Goal: Transaction & Acquisition: Subscribe to service/newsletter

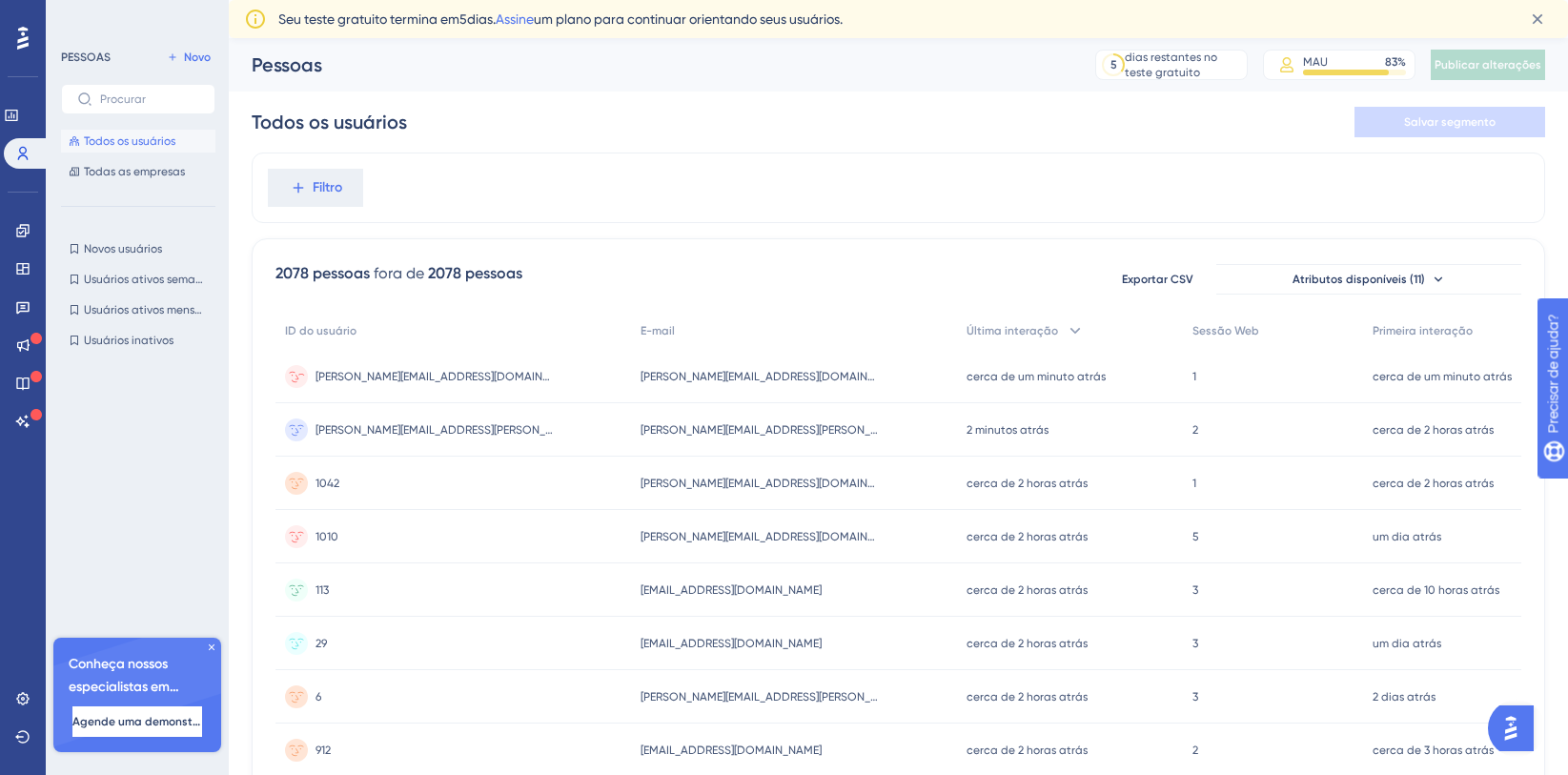
click at [457, 361] on div "[PERSON_NAME][EMAIL_ADDRESS][DOMAIN_NAME][PERSON_NAME] [PERSON_NAME][EMAIL_ADDR…" at bounding box center [434, 376] width 239 height 54
click at [679, 439] on div "[PERSON_NAME][EMAIL_ADDRESS][PERSON_NAME][DOMAIN_NAME] [PERSON_NAME][DOMAIN_NAM…" at bounding box center [794, 430] width 325 height 54
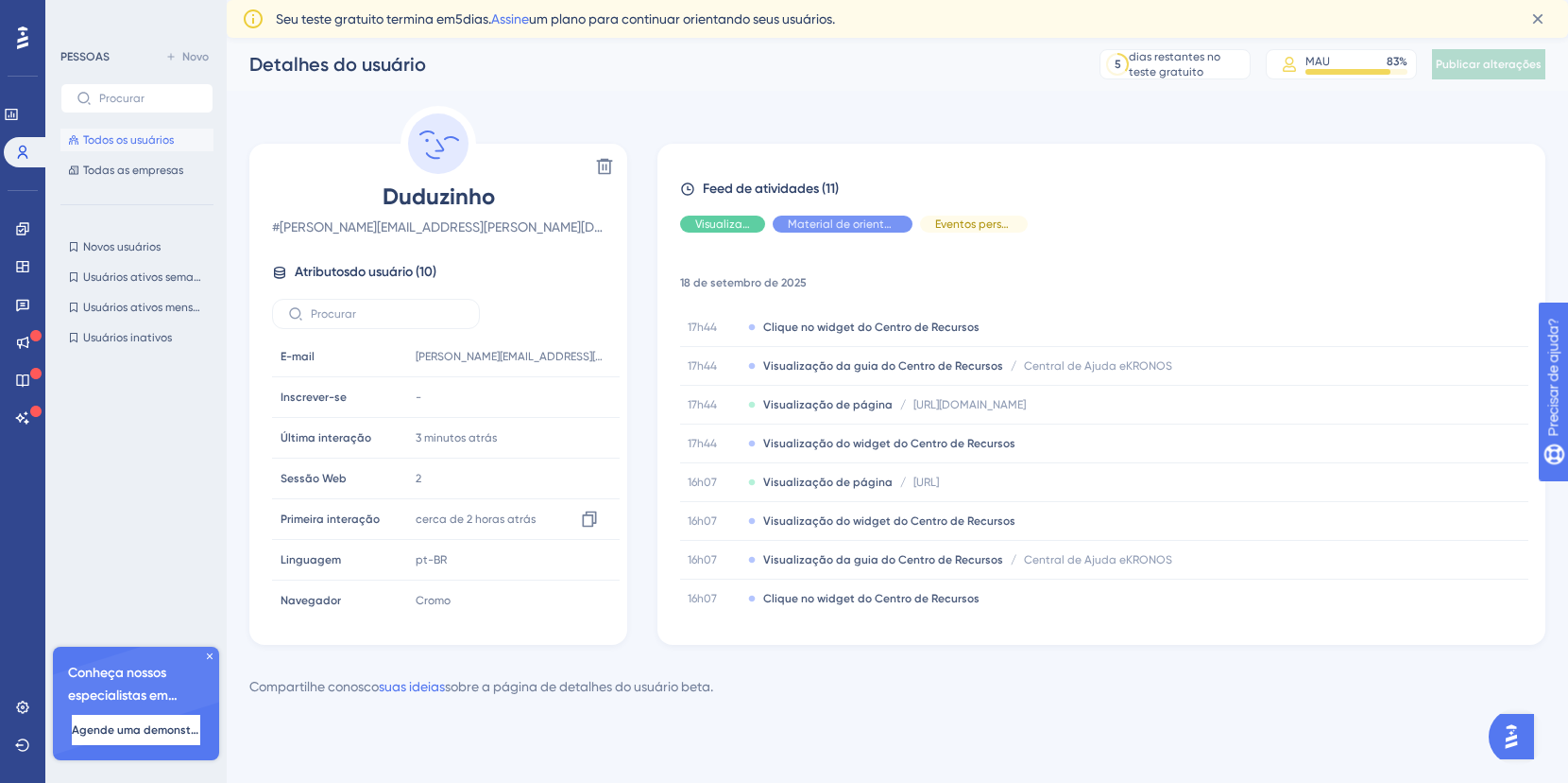
scroll to position [128, 0]
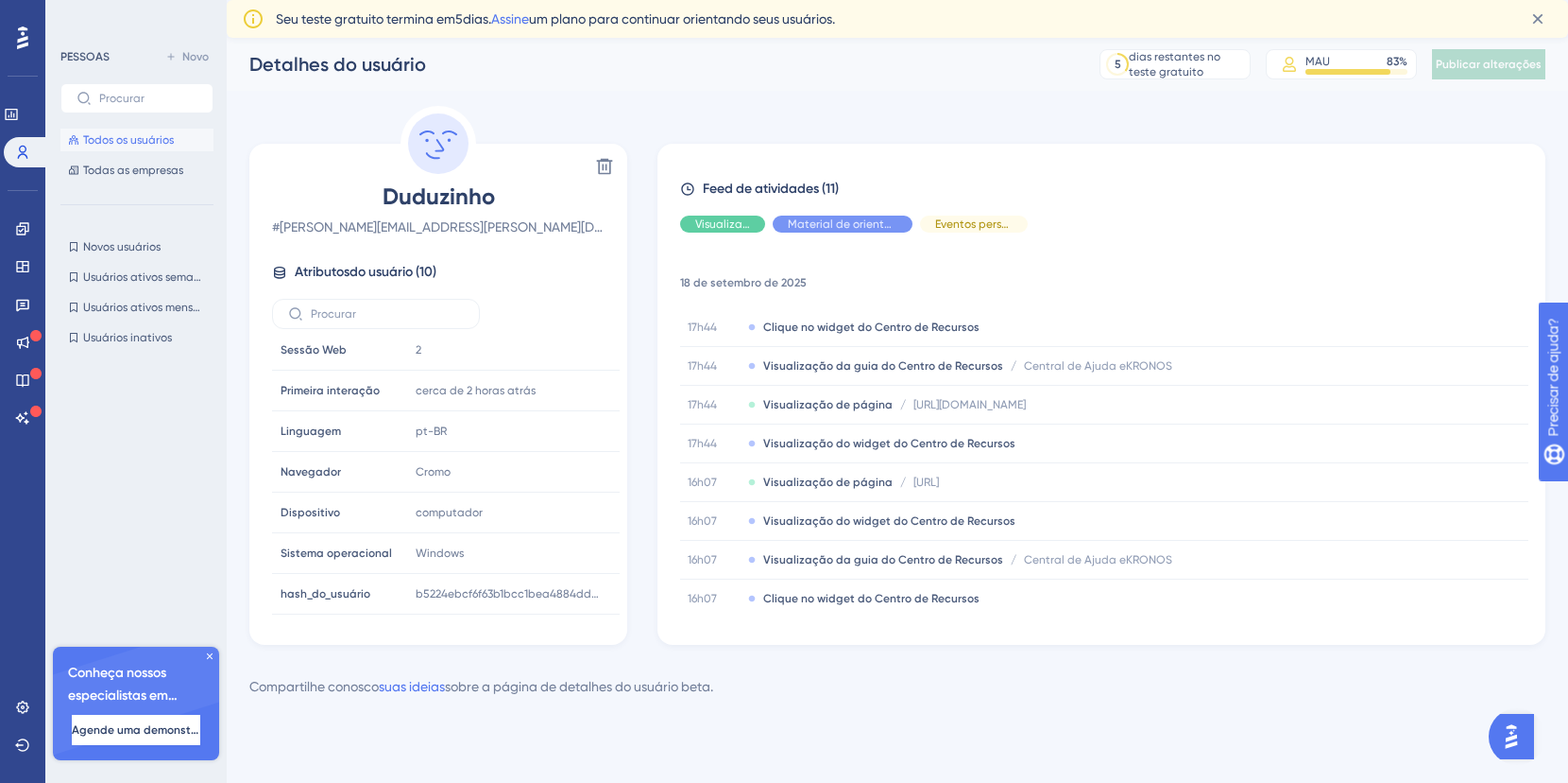
click at [153, 136] on font "Todos os usuários" at bounding box center [128, 140] width 90 height 13
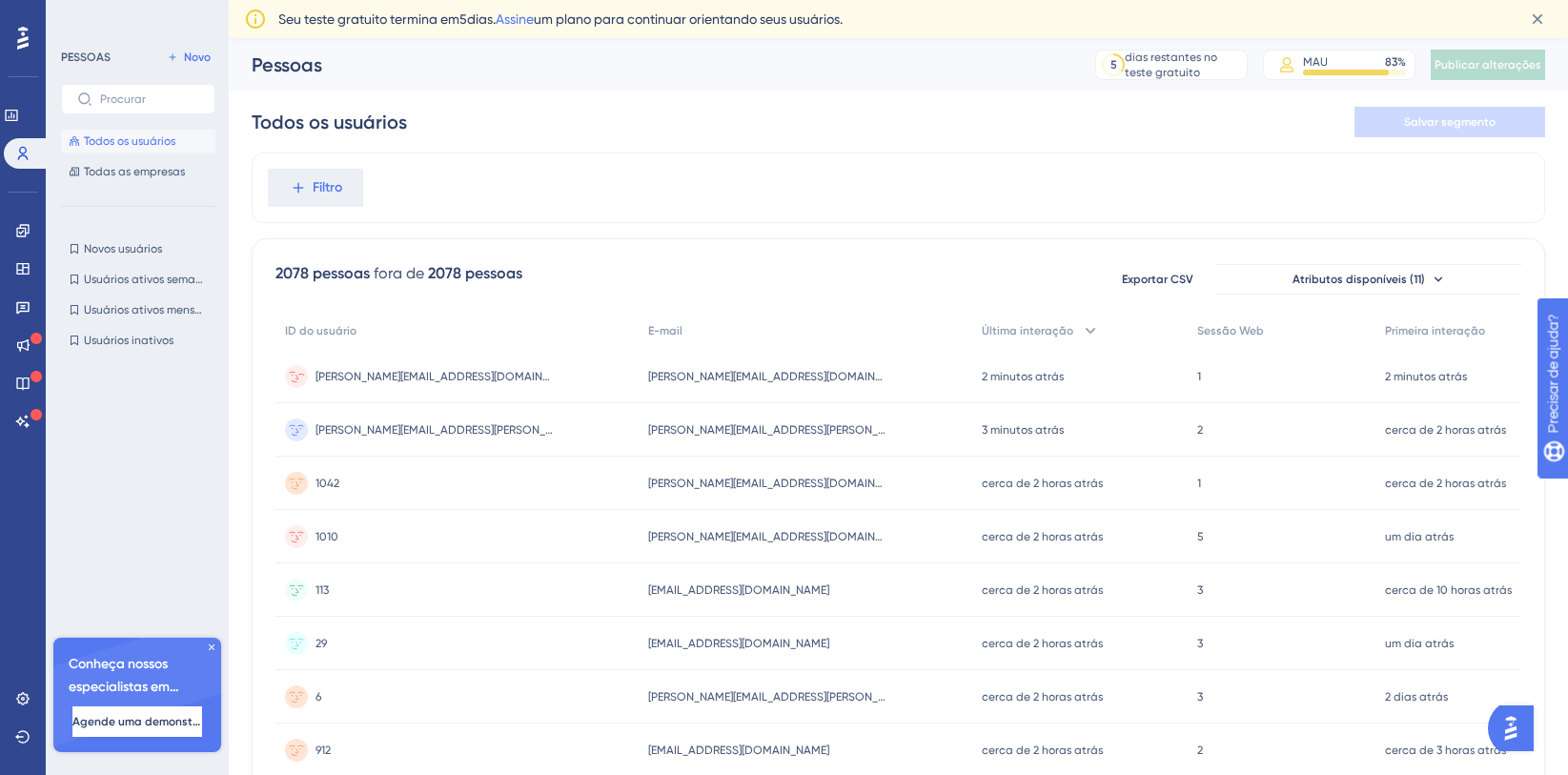
click at [373, 370] on font "[PERSON_NAME][EMAIL_ADDRESS][DOMAIN_NAME][PERSON_NAME]" at bounding box center [491, 376] width 351 height 13
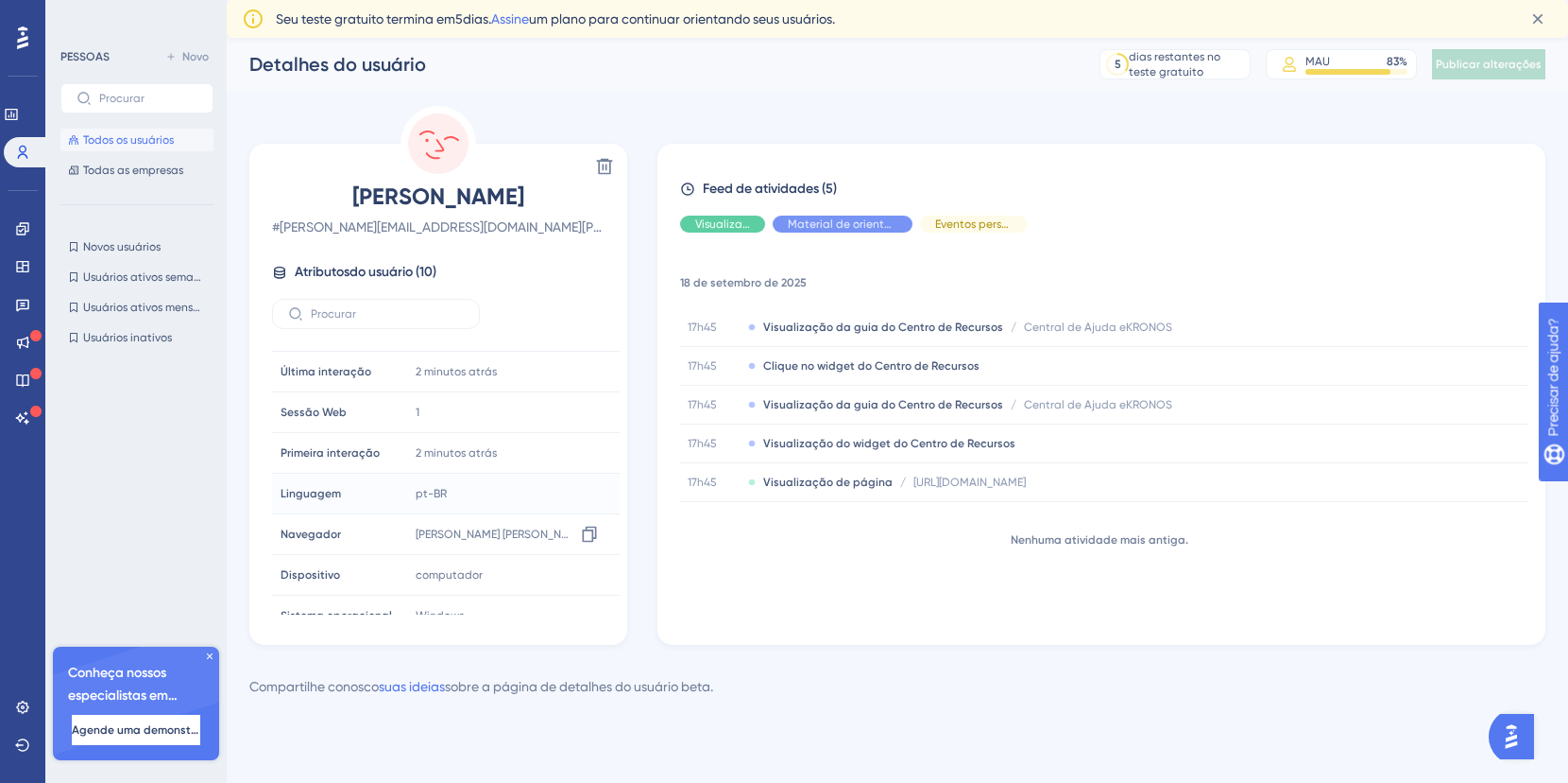
scroll to position [128, 0]
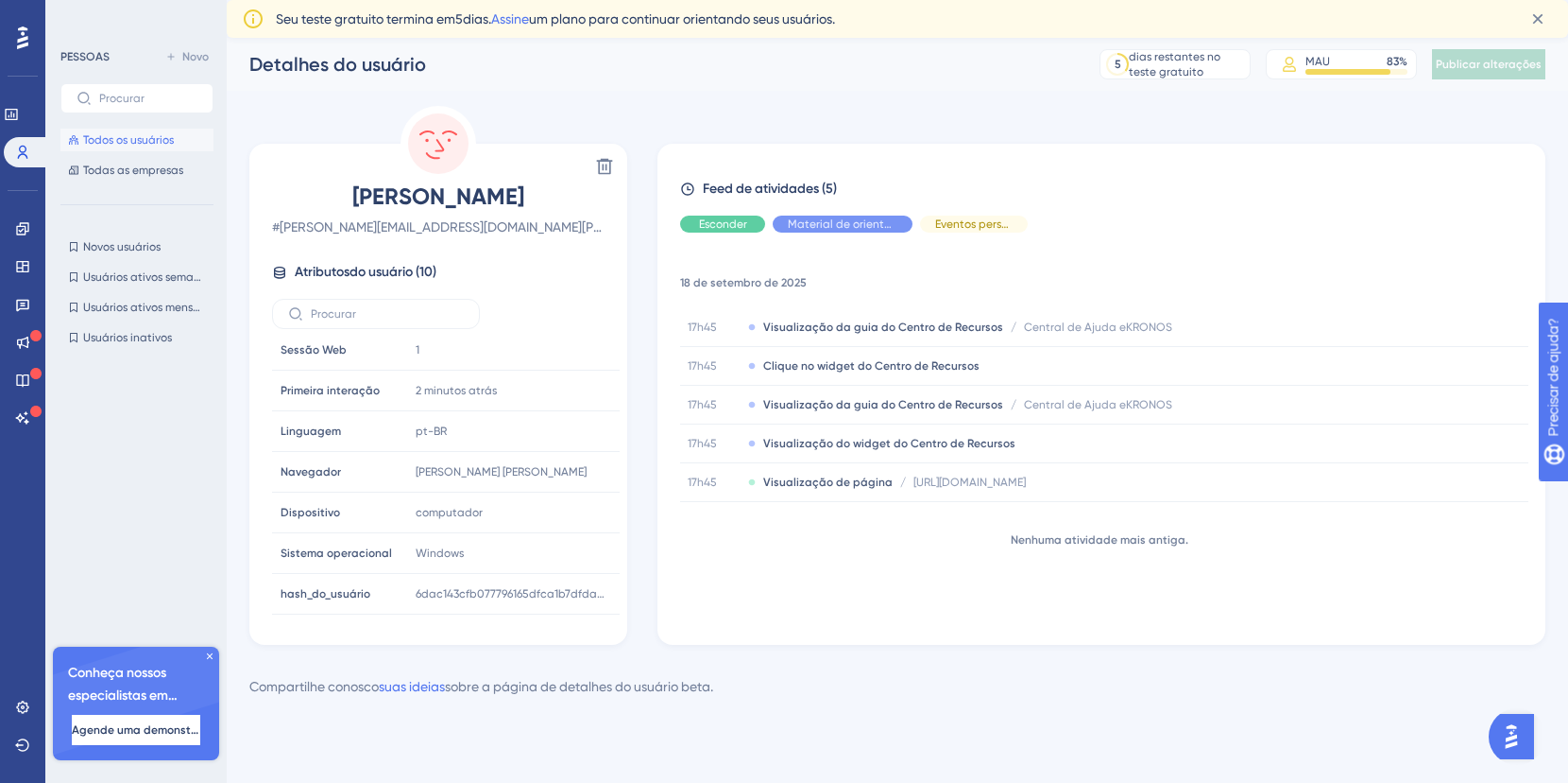
click at [159, 132] on span "Todos os usuários" at bounding box center [128, 140] width 90 height 15
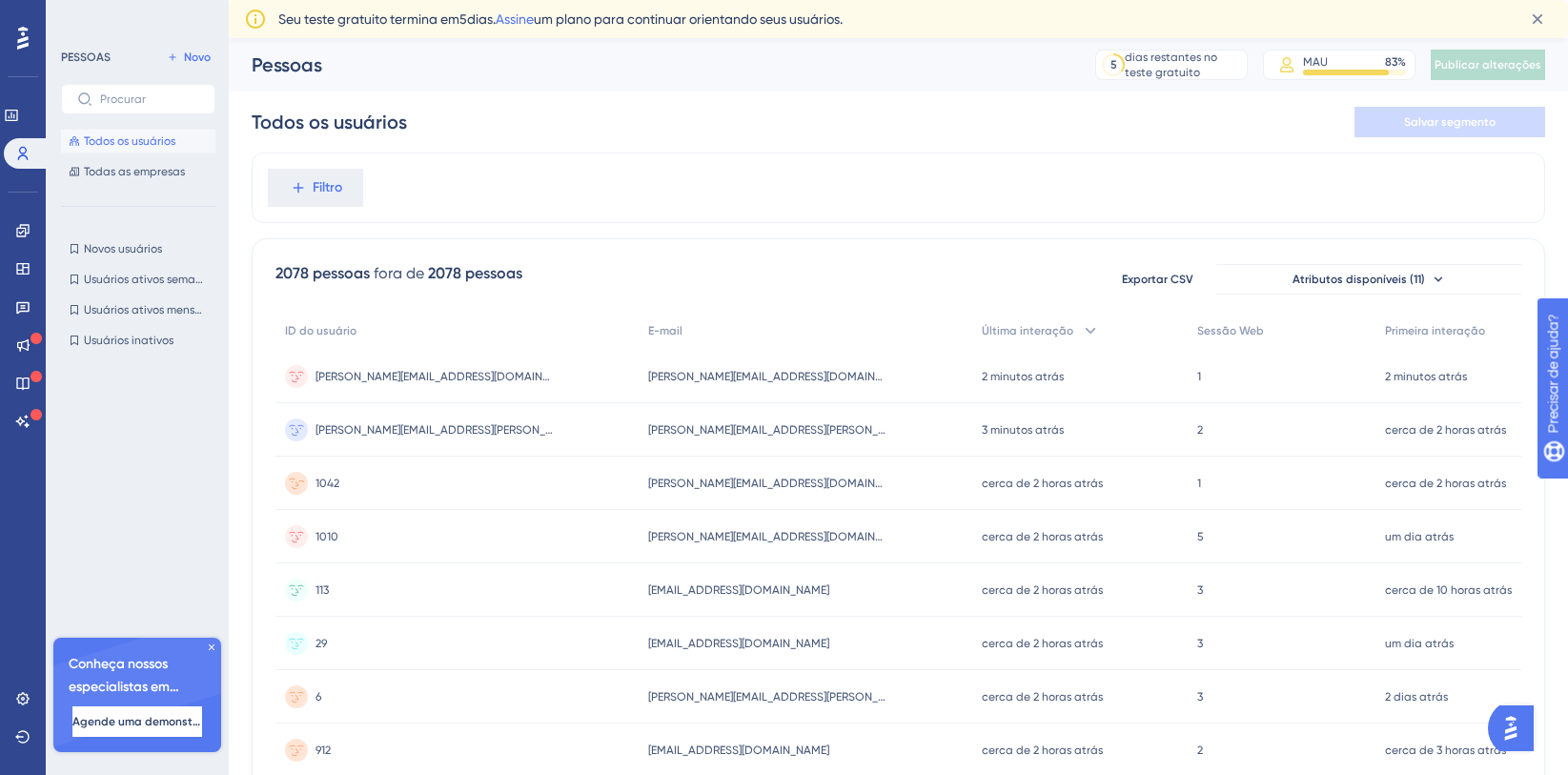
click at [424, 492] on div "1042 1042" at bounding box center [456, 484] width 363 height 54
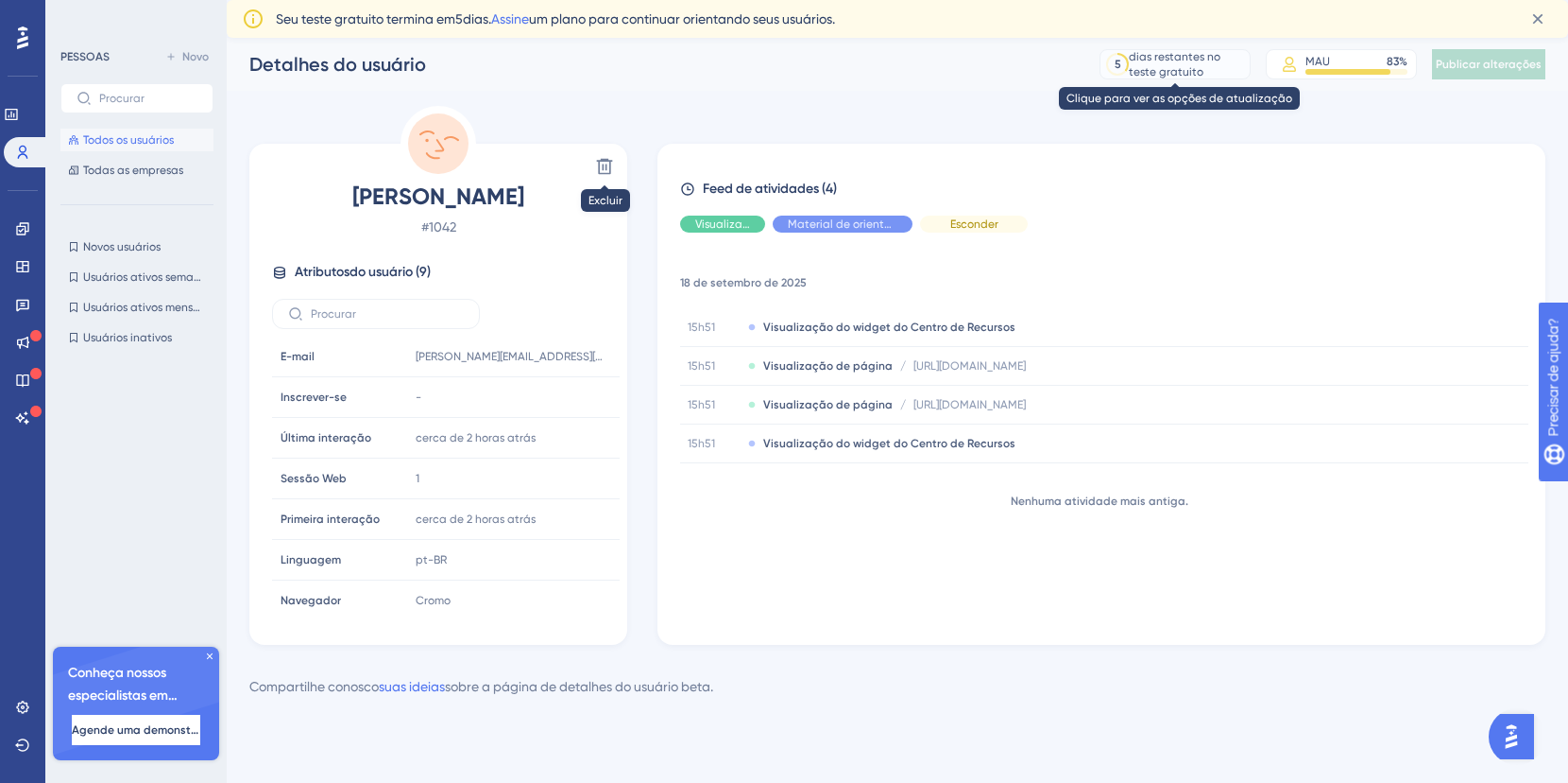
click at [1207, 63] on font "dias restantes no teste gratuito" at bounding box center [1175, 65] width 91 height 29
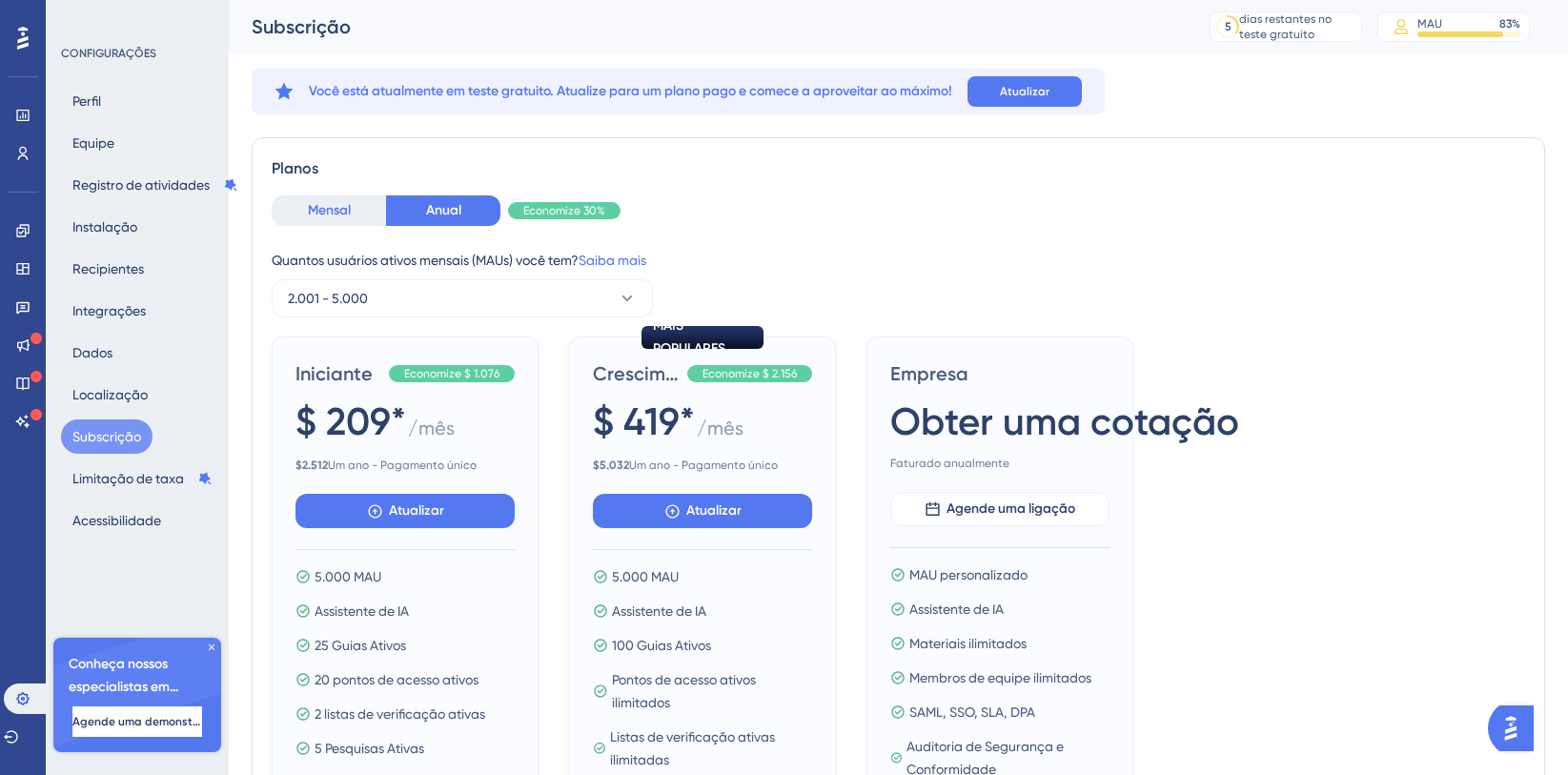
click at [349, 214] on font "Mensal" at bounding box center [329, 210] width 43 height 16
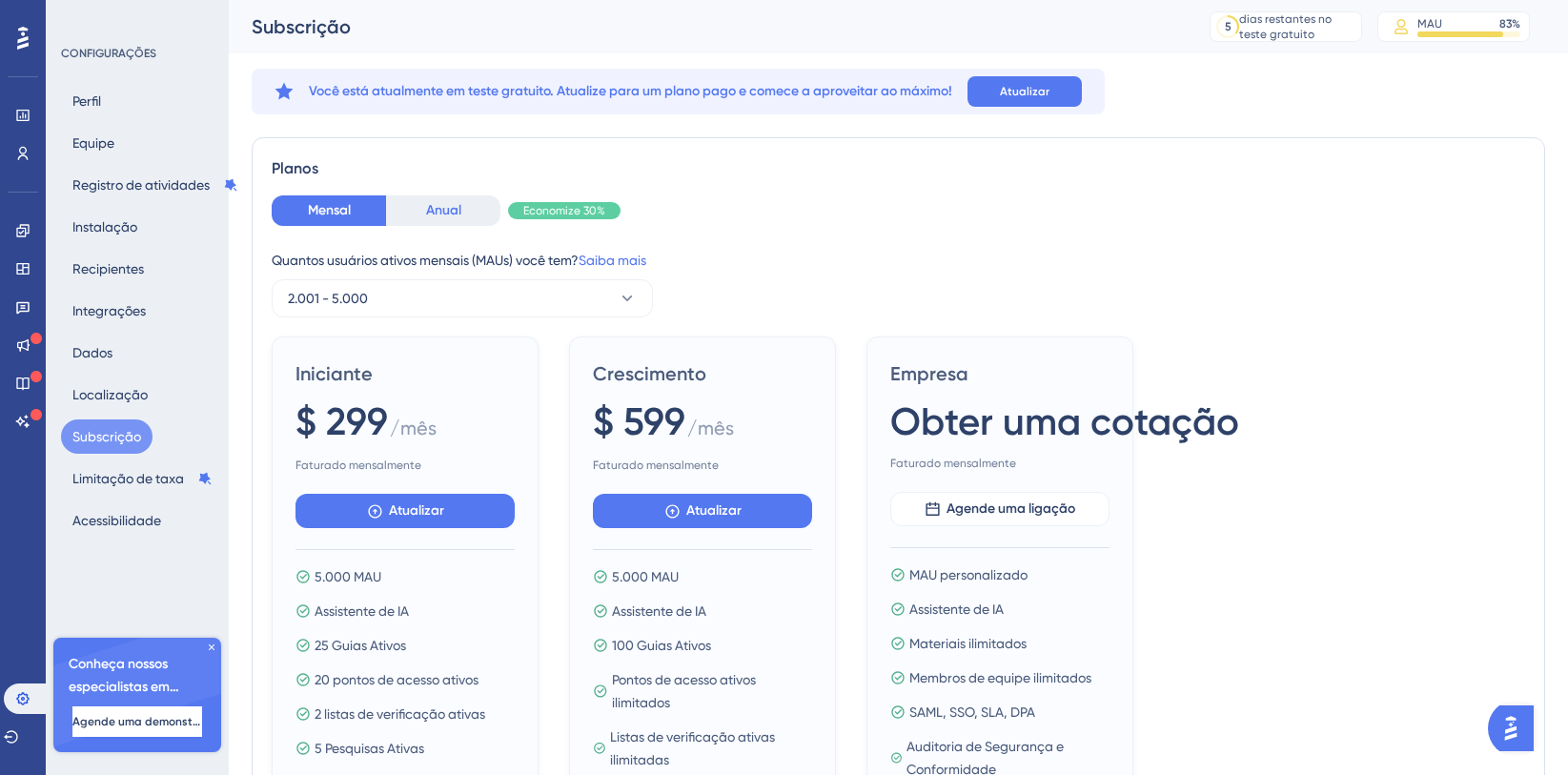
click at [449, 206] on font "Anual" at bounding box center [444, 210] width 35 height 16
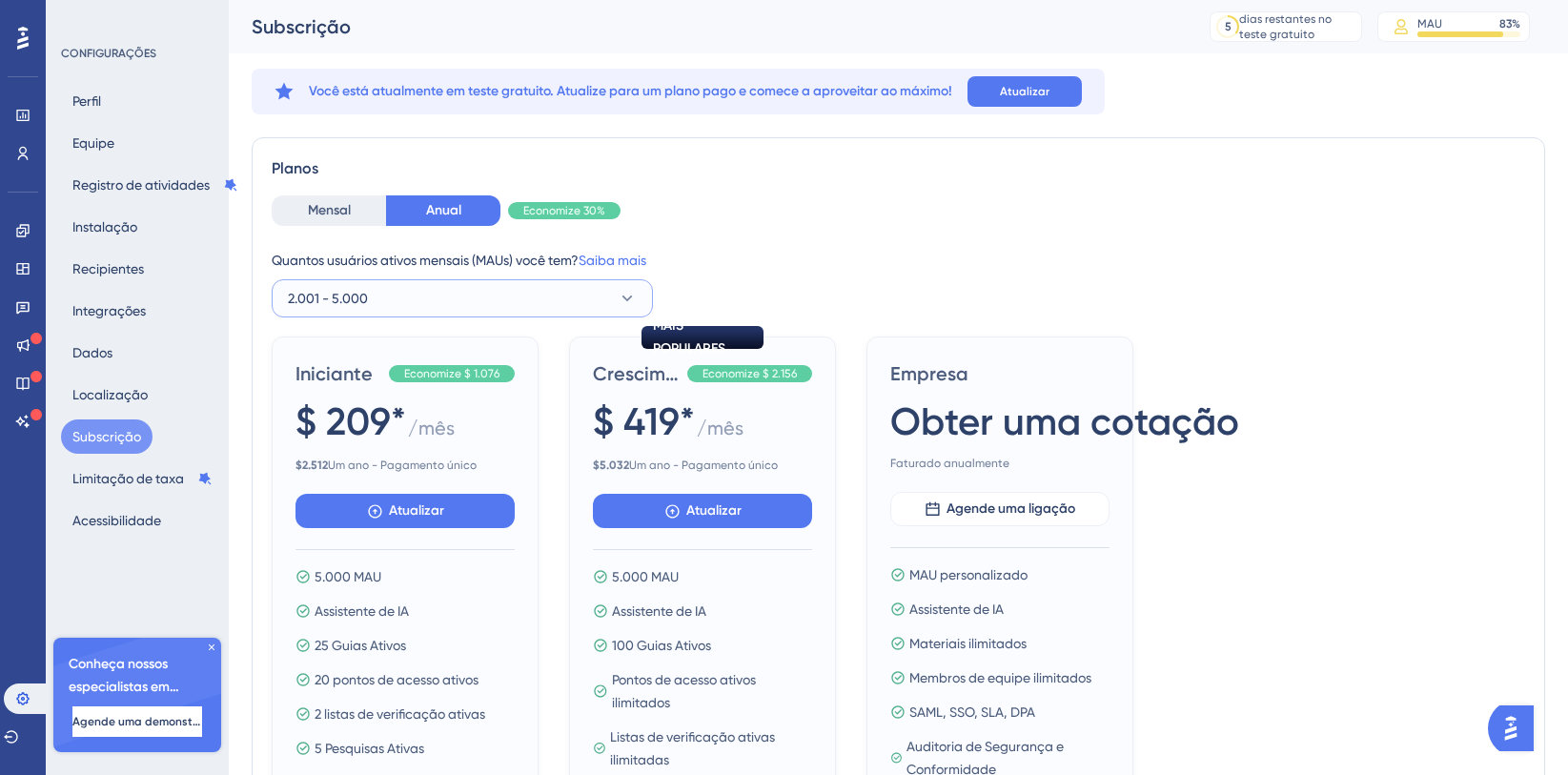
click at [610, 311] on button "2.001 - 5.000" at bounding box center [463, 298] width 381 height 38
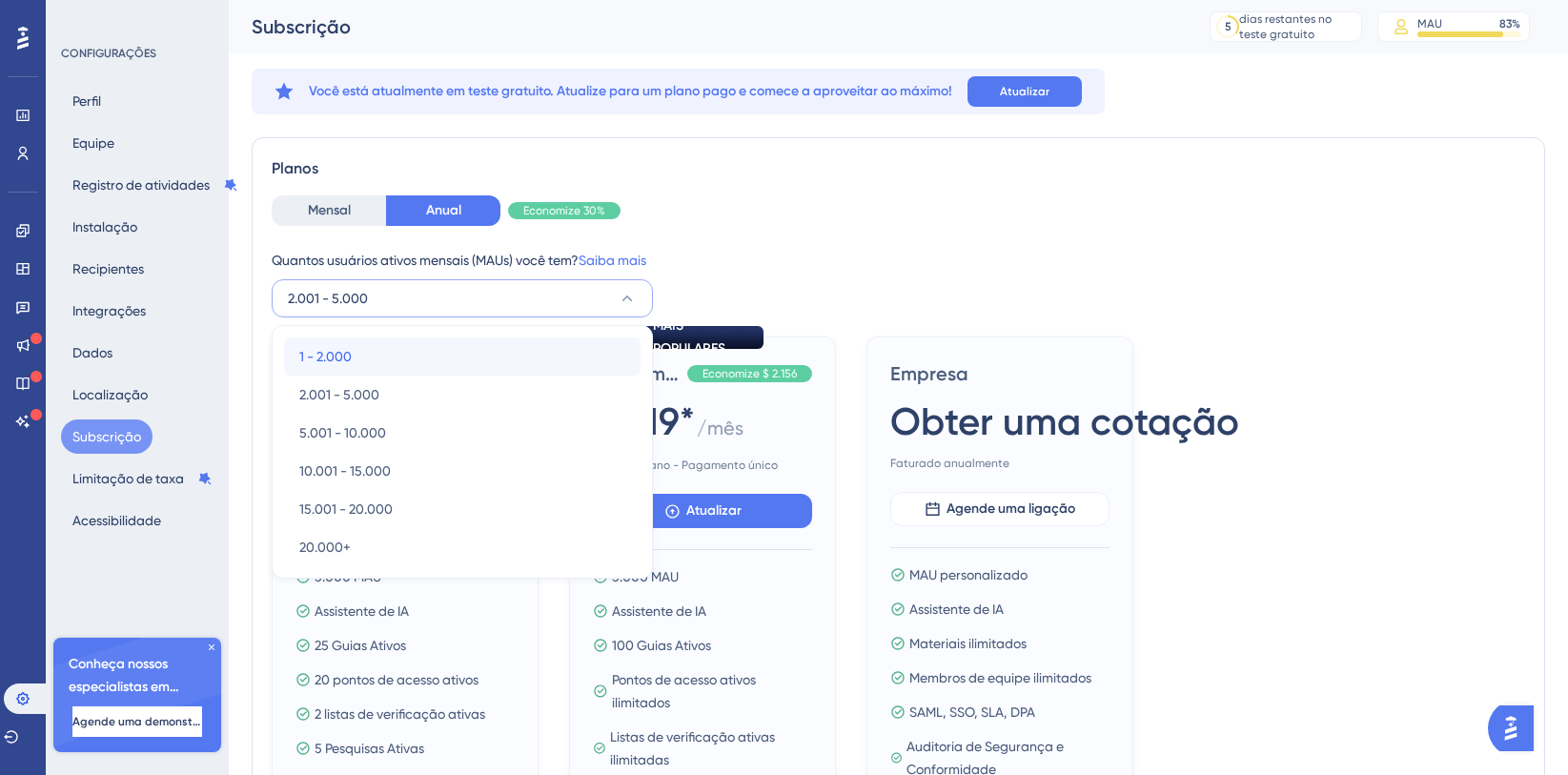
click at [375, 358] on div "1 - 2.000 1 - 2.000" at bounding box center [462, 356] width 326 height 38
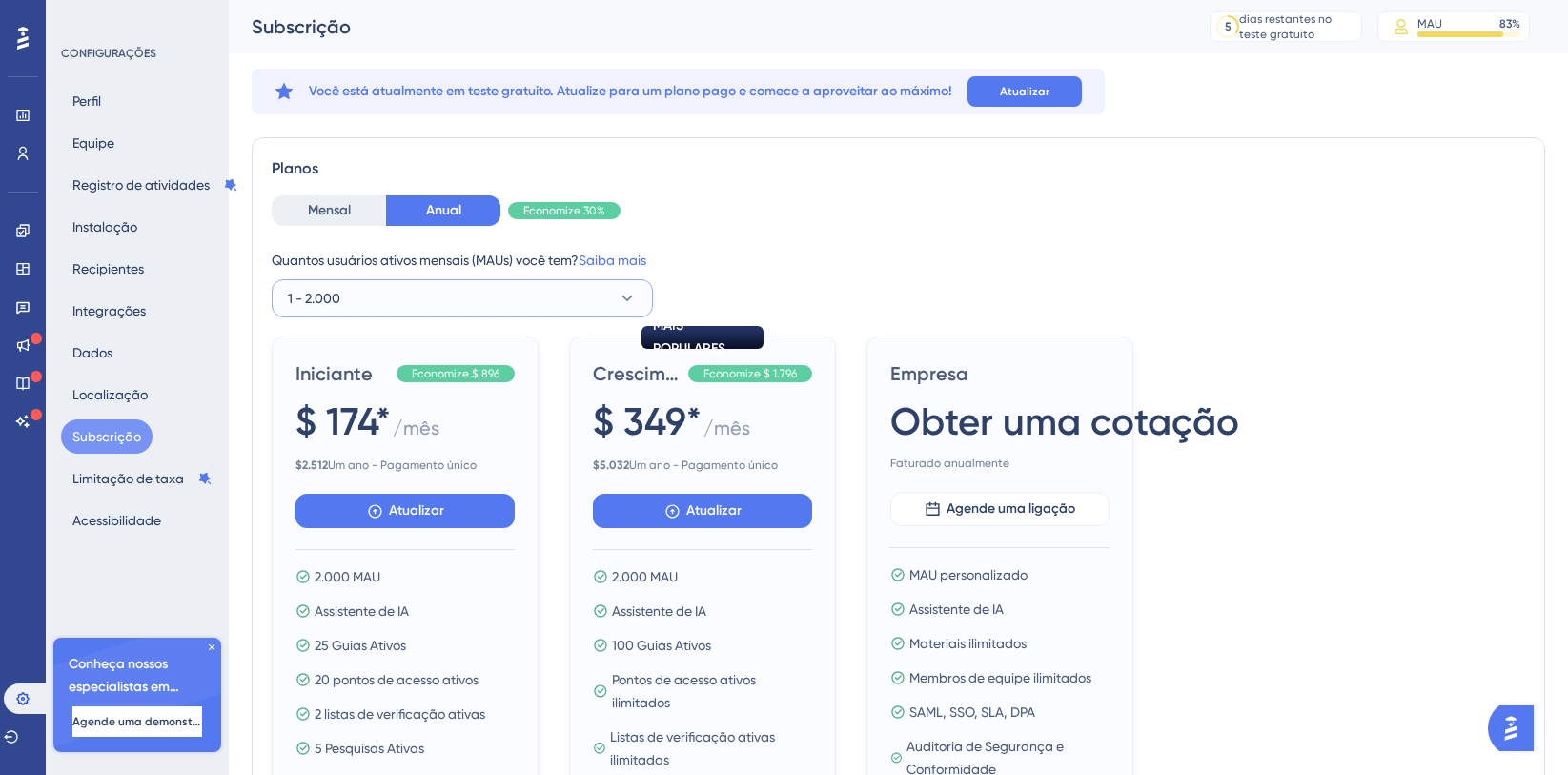
click at [568, 312] on button "1 - 2.000" at bounding box center [463, 298] width 381 height 38
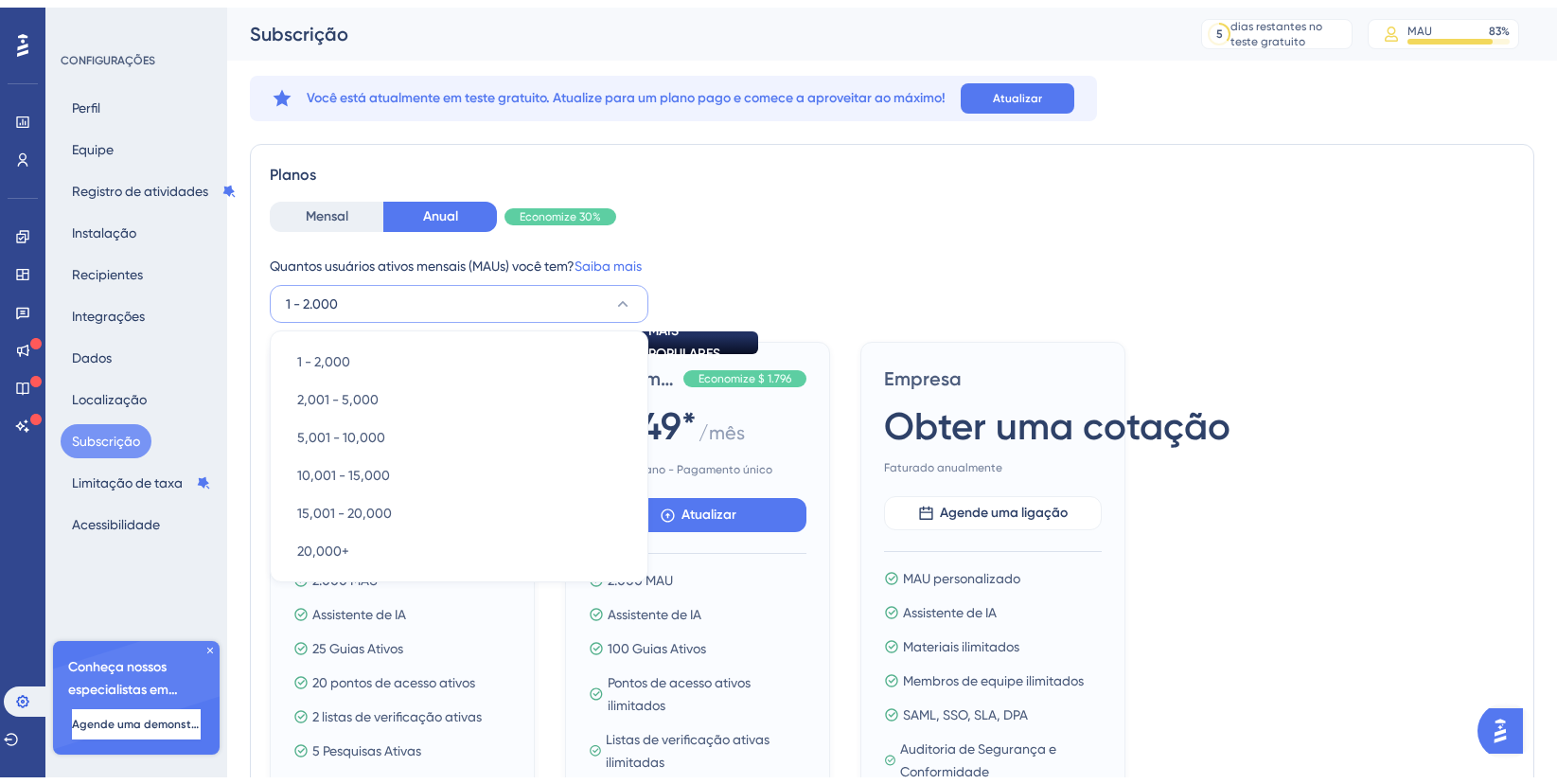
scroll to position [65, 0]
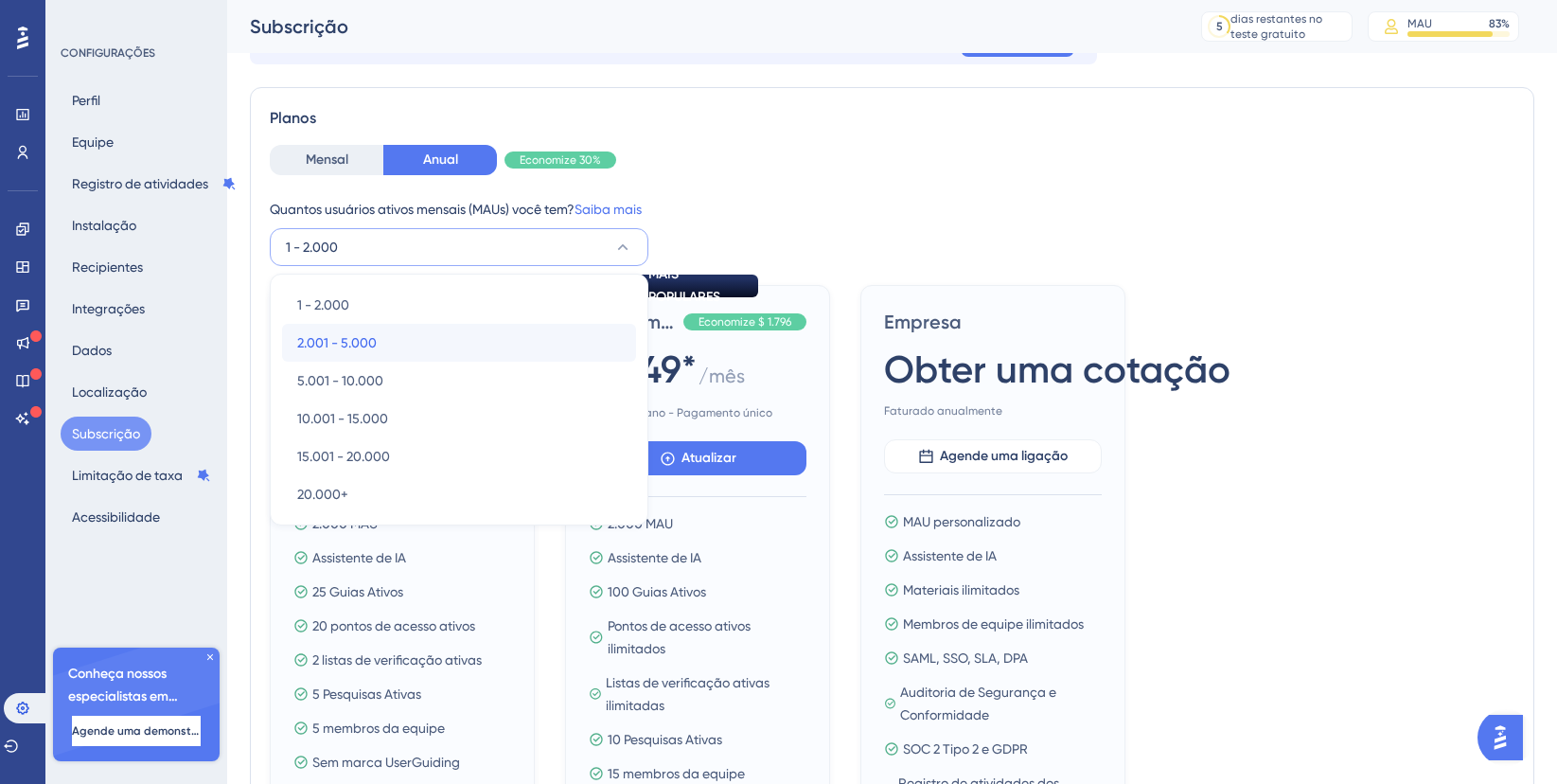
click at [384, 344] on div "2.001 - 5.000 2.001 - 5.000" at bounding box center [459, 343] width 324 height 38
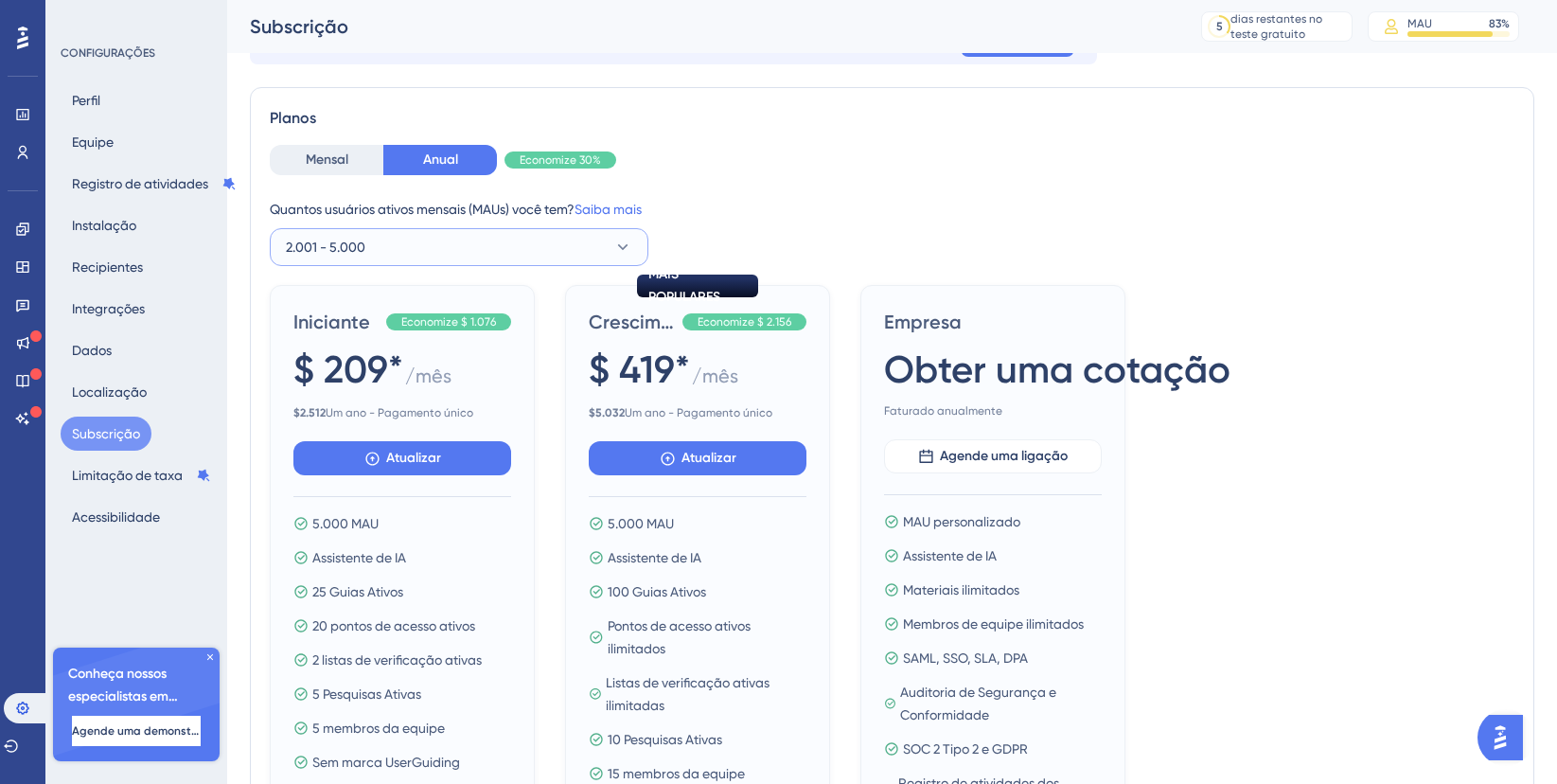
click at [396, 259] on button "2.001 - 5.000" at bounding box center [460, 247] width 379 height 38
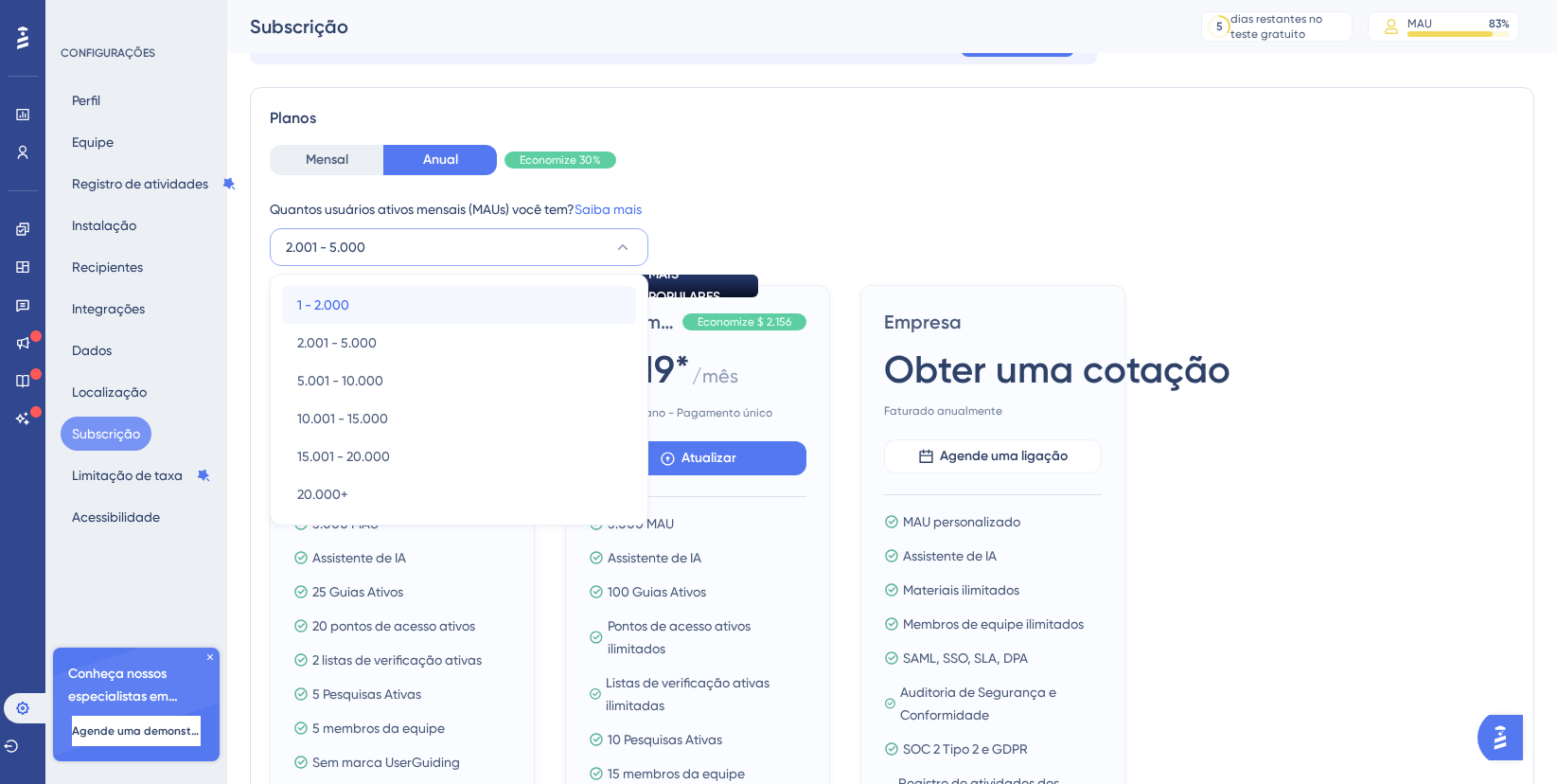
click at [378, 295] on div "1 - 2.000 1 - 2.000" at bounding box center [459, 304] width 324 height 38
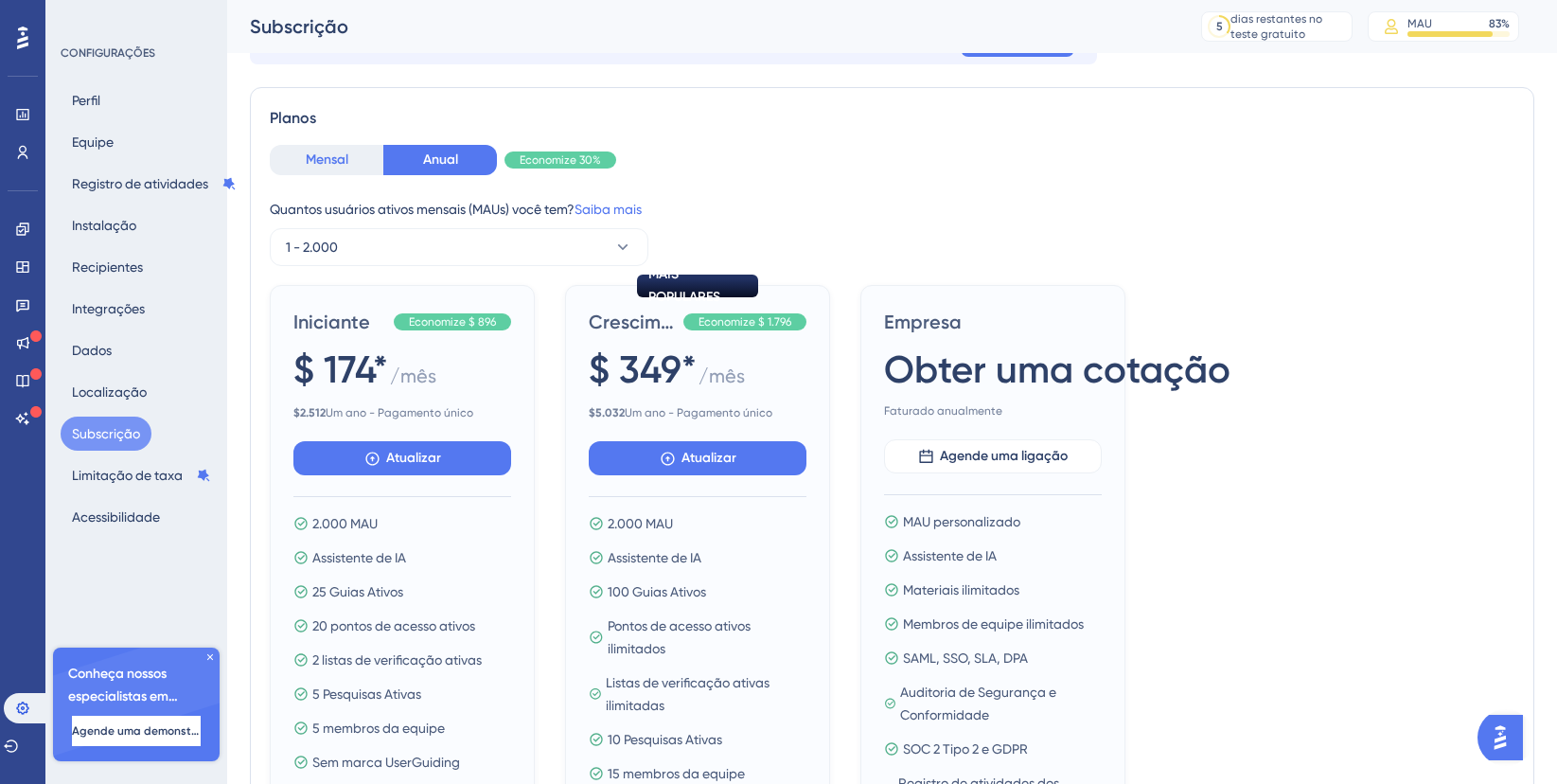
drag, startPoint x: 272, startPoint y: 164, endPoint x: 317, endPoint y: 162, distance: 45.0
click at [272, 164] on button "Mensal" at bounding box center [326, 160] width 113 height 30
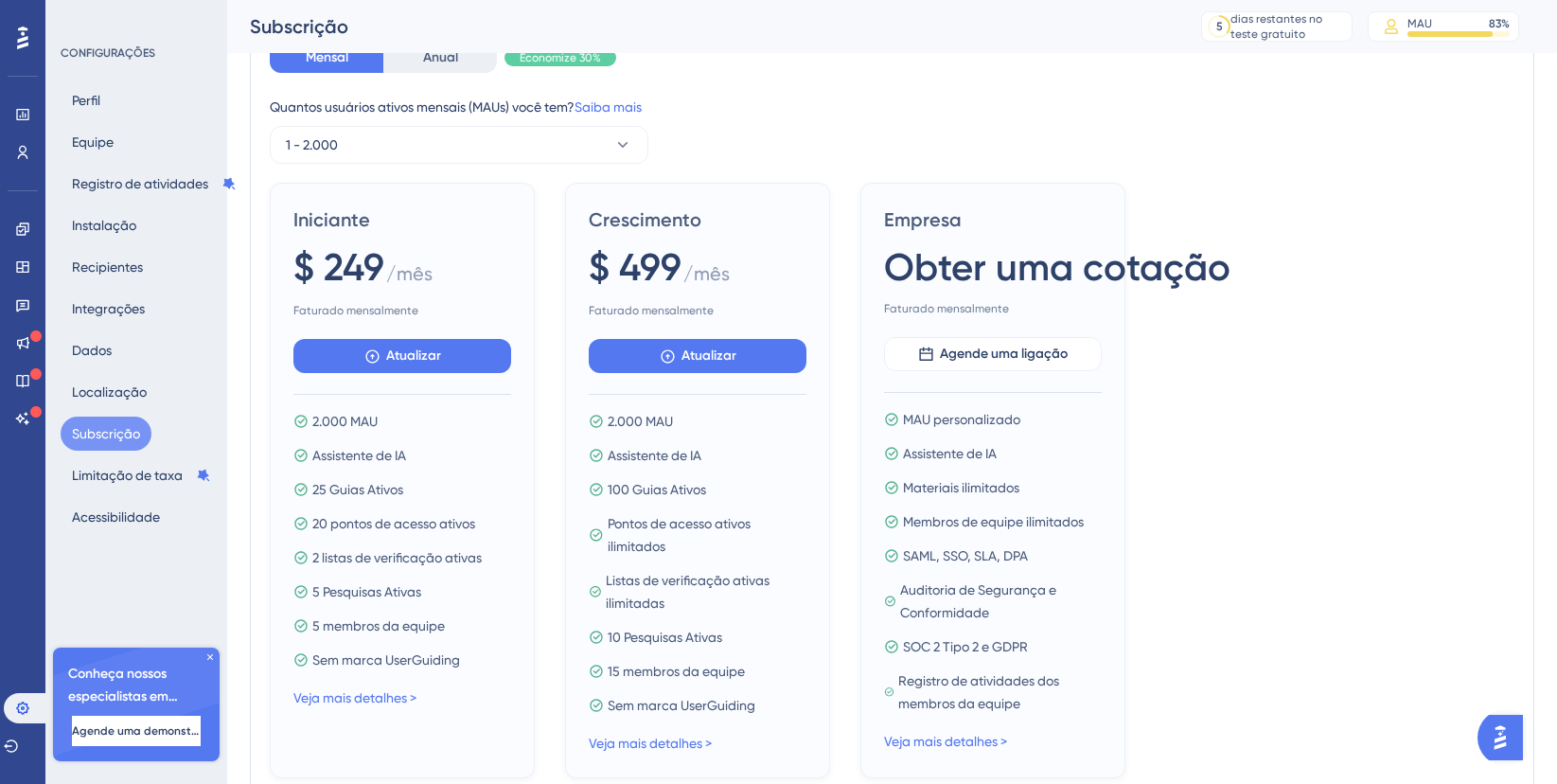
scroll to position [164, 0]
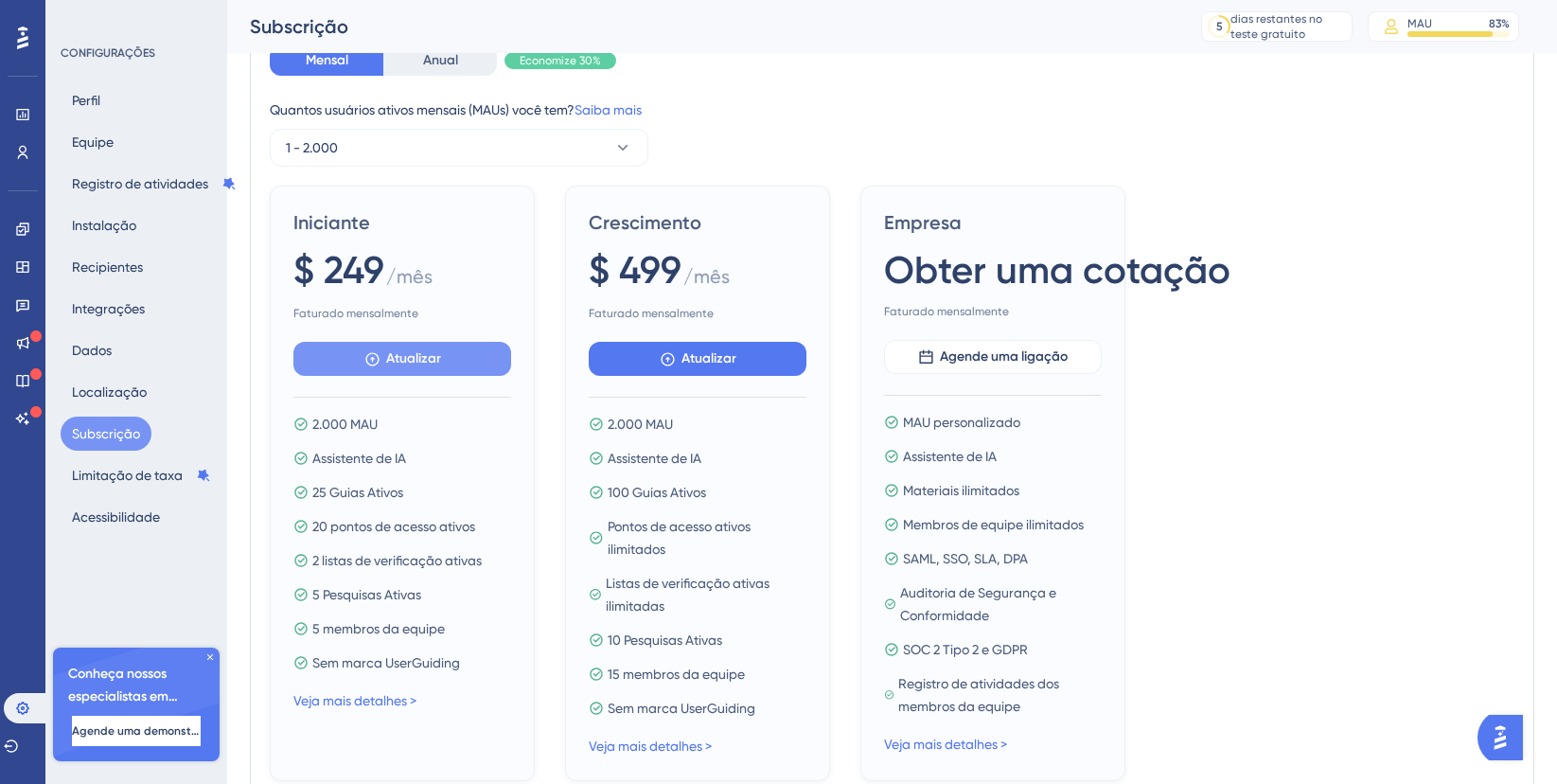
click at [430, 362] on font "Atualizar" at bounding box center [414, 358] width 55 height 16
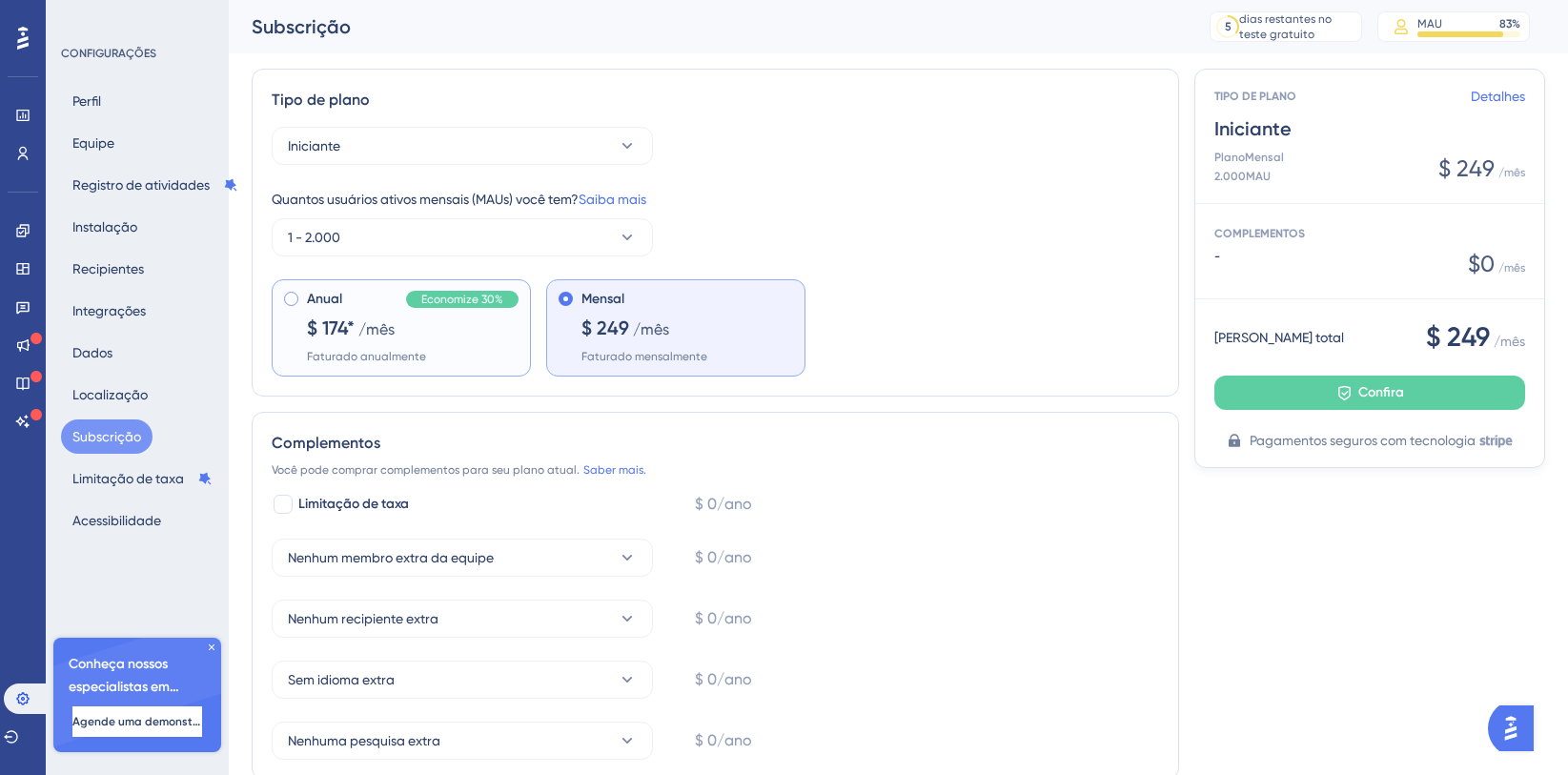
click at [293, 301] on span at bounding box center [290, 298] width 14 height 14
click at [304, 294] on input "radio" at bounding box center [304, 294] width 0 height 0
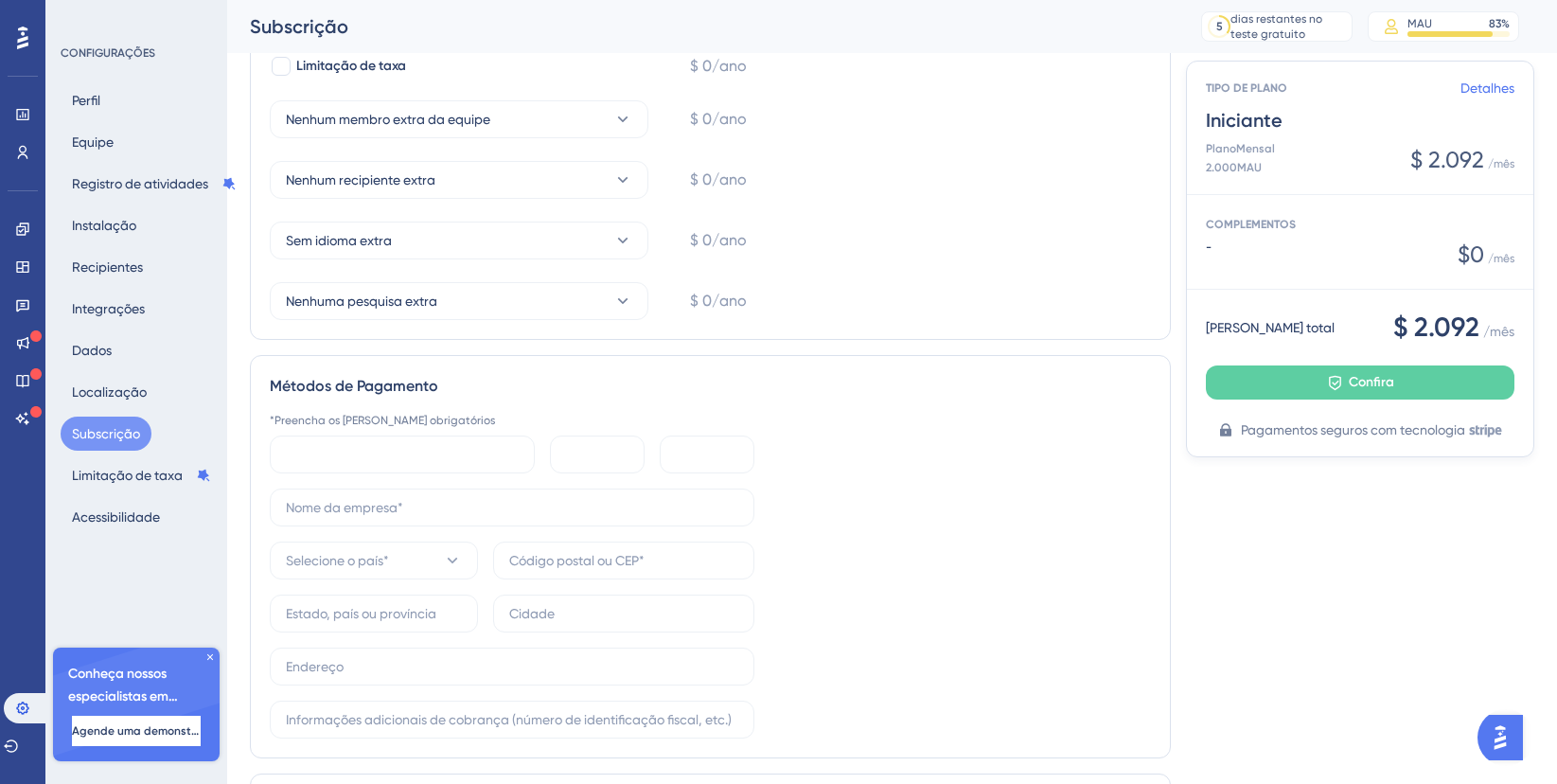
scroll to position [460, 0]
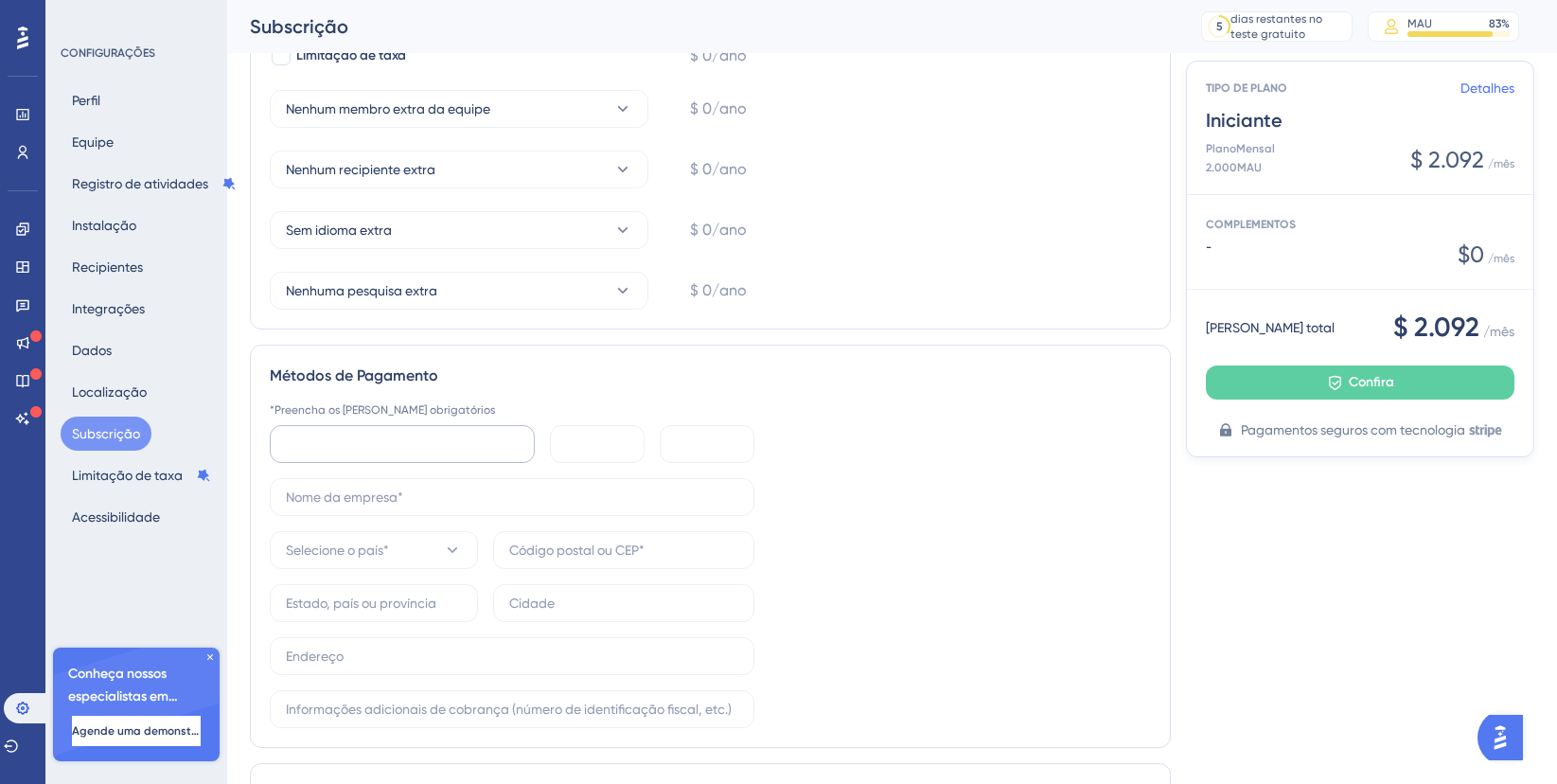
click at [400, 426] on div at bounding box center [403, 444] width 266 height 38
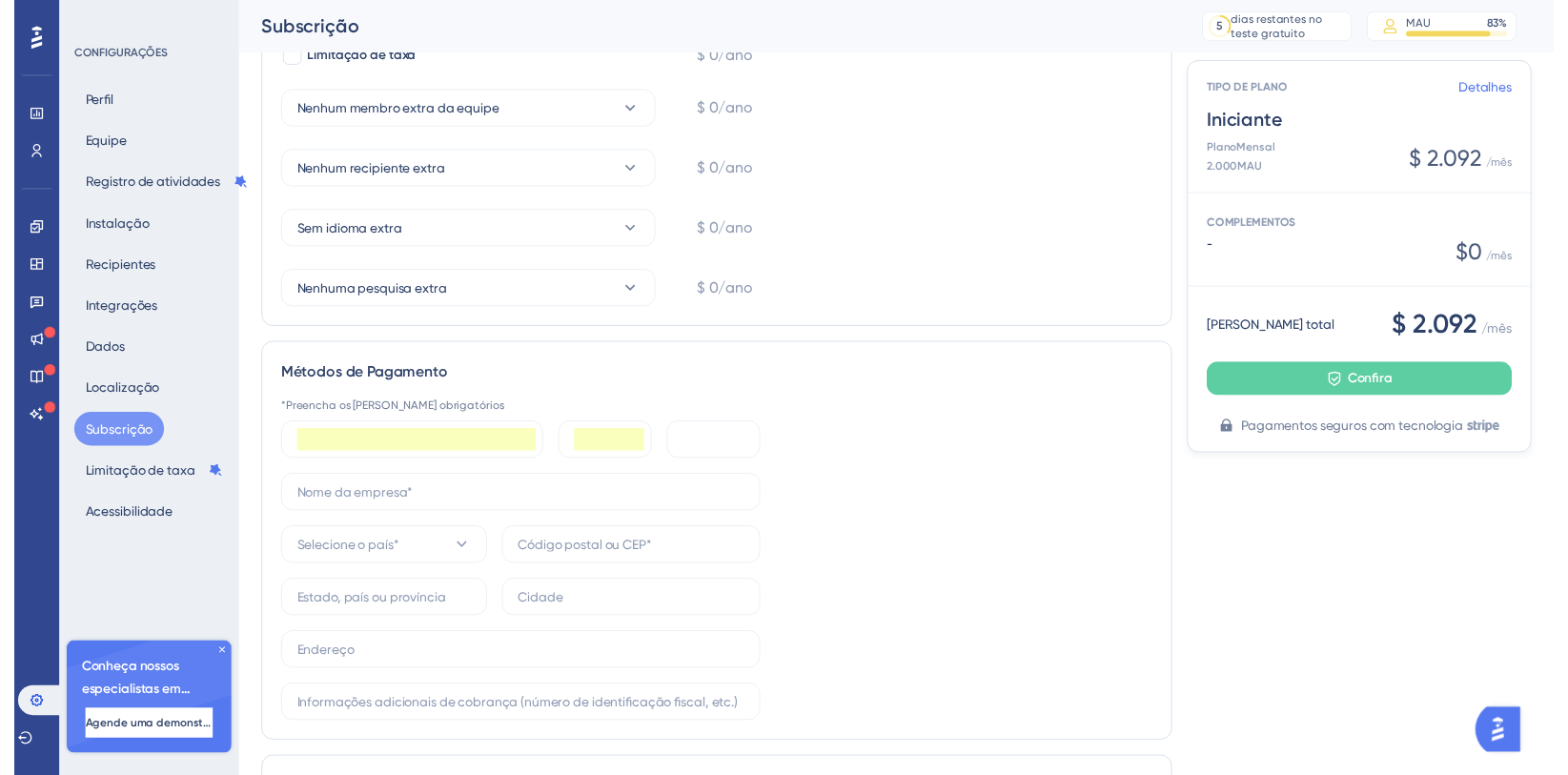
scroll to position [0, 0]
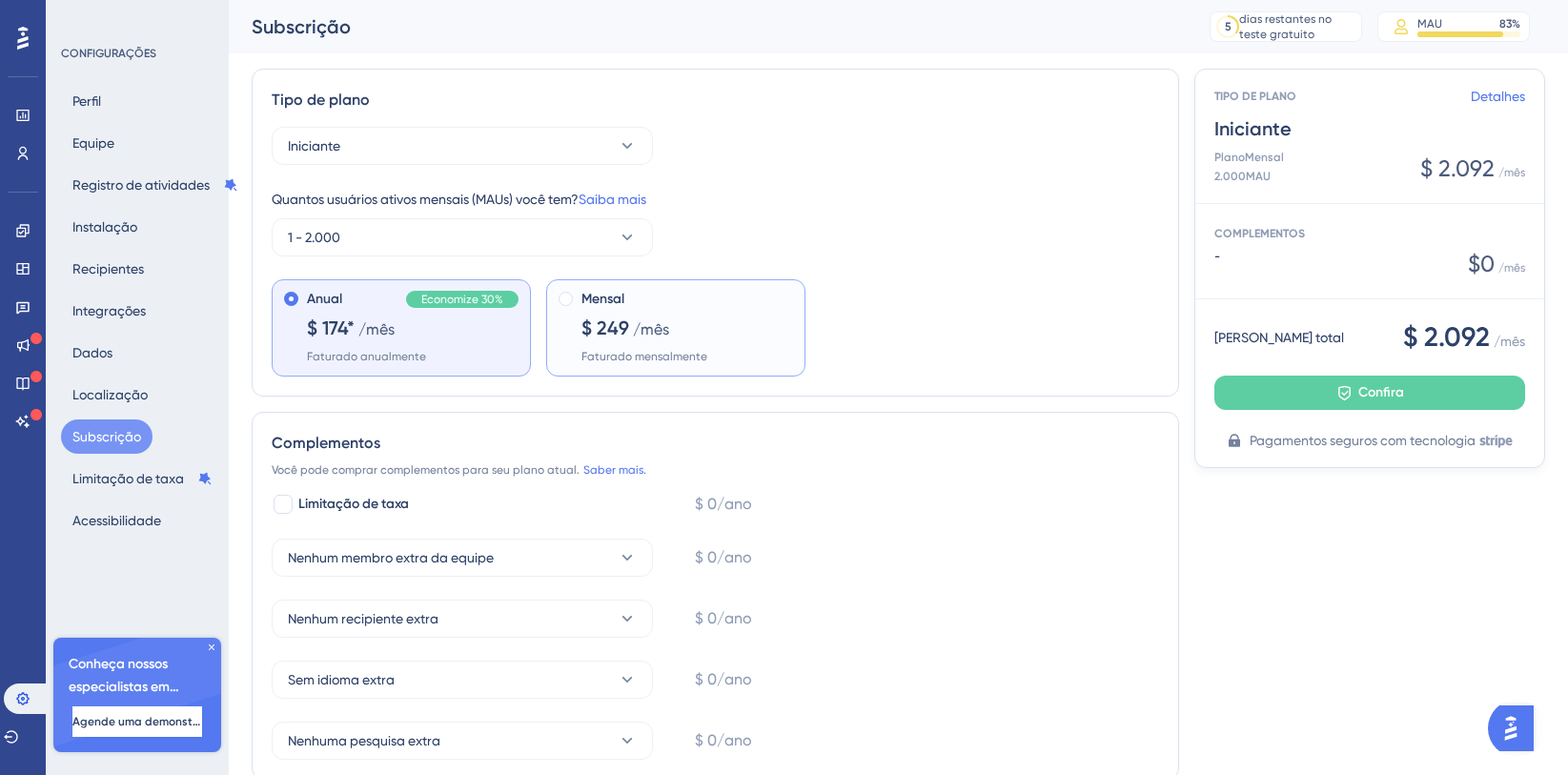
click at [591, 328] on font "$ 249" at bounding box center [606, 328] width 48 height 23
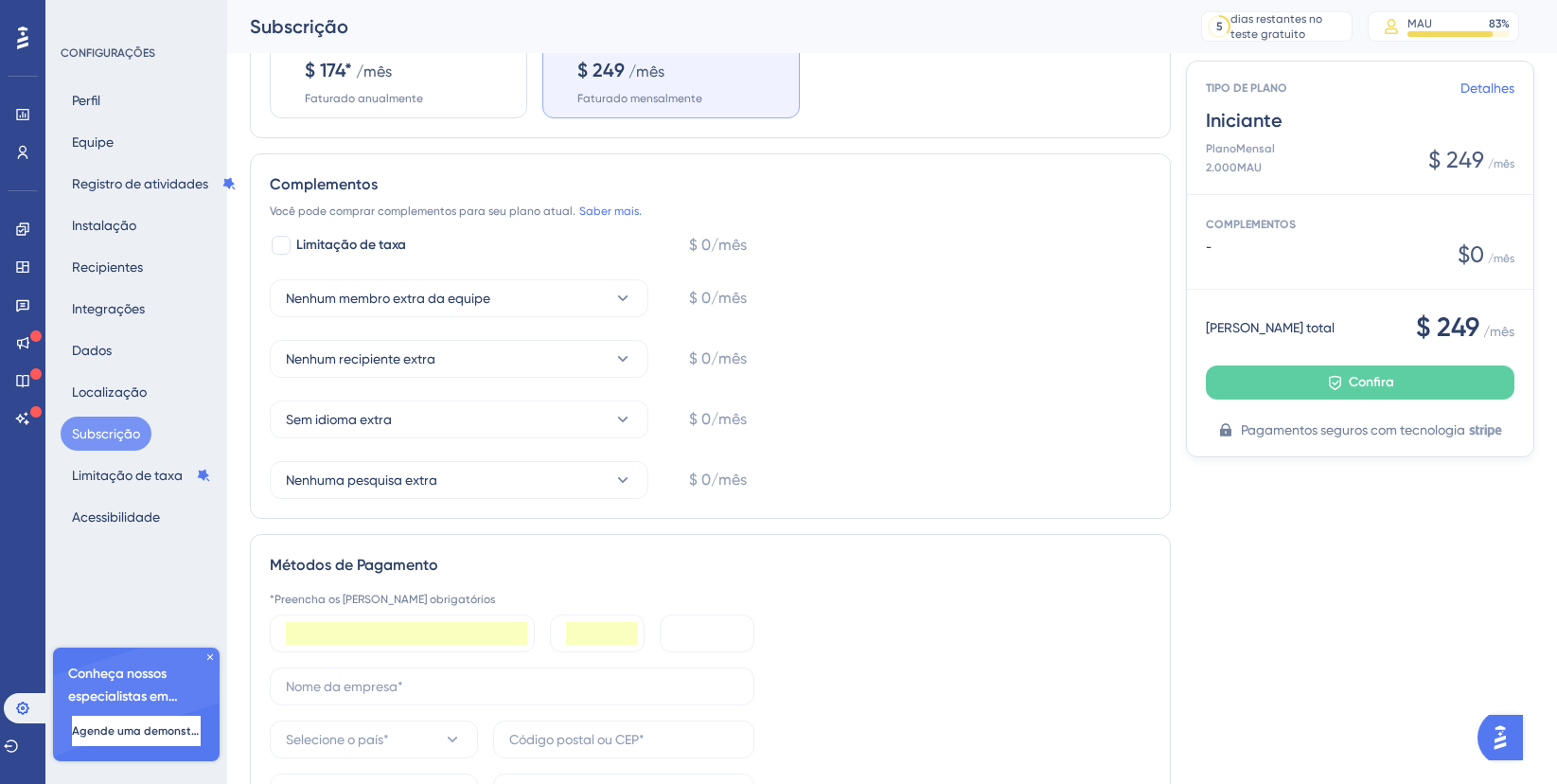
scroll to position [388, 0]
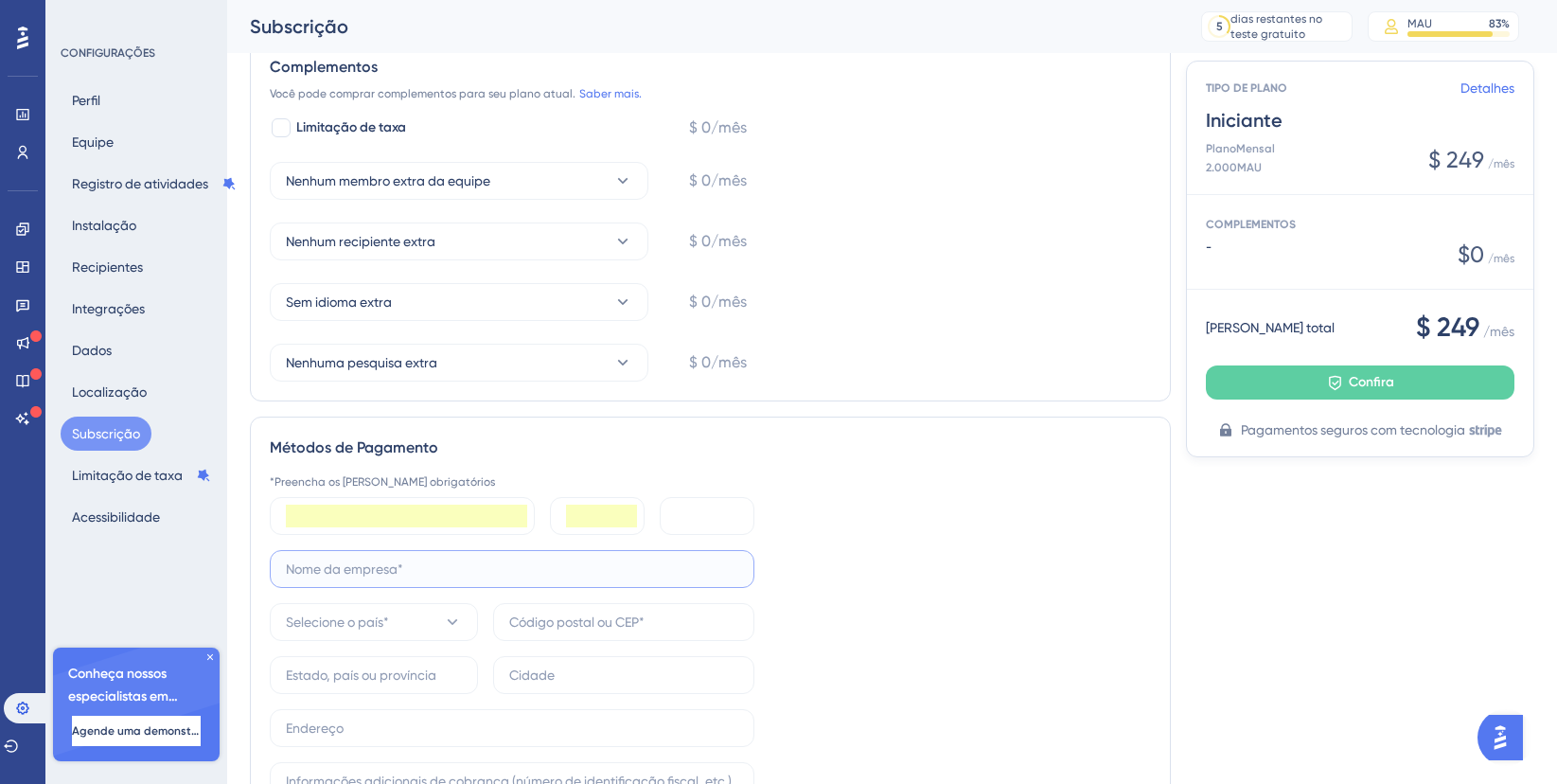
click at [406, 577] on input "text" at bounding box center [512, 569] width 453 height 21
type input "EI Soluções Inteligentes"
click at [382, 629] on font "Selecione o país*" at bounding box center [337, 622] width 103 height 15
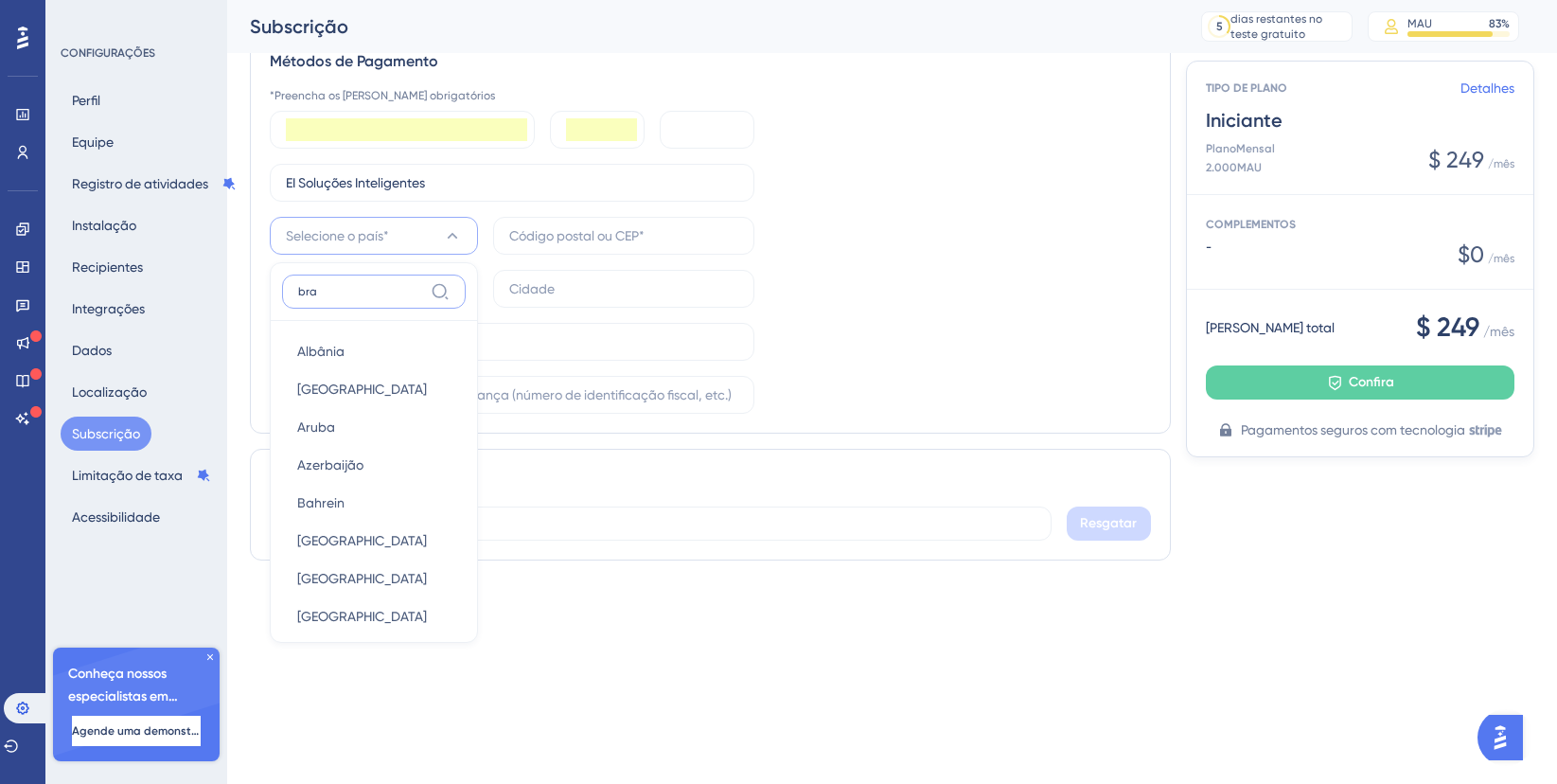
scroll to position [627, 0]
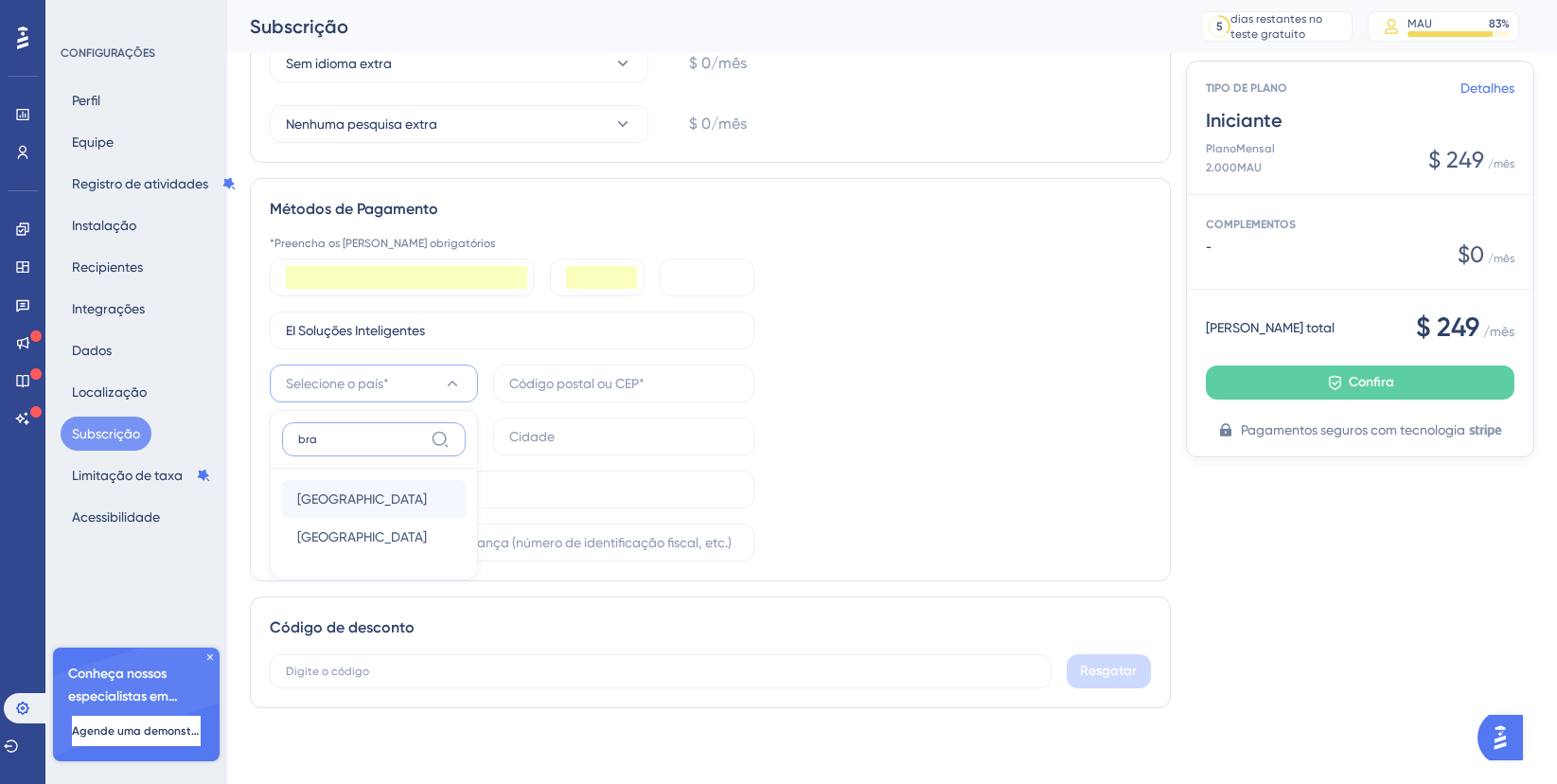
type input "bra"
click at [339, 504] on div "Brasil [GEOGRAPHIC_DATA]" at bounding box center [373, 499] width 153 height 38
click at [581, 441] on input "text" at bounding box center [623, 437] width 229 height 21
type input "[GEOGRAPHIC_DATA]"
type input "79022064"
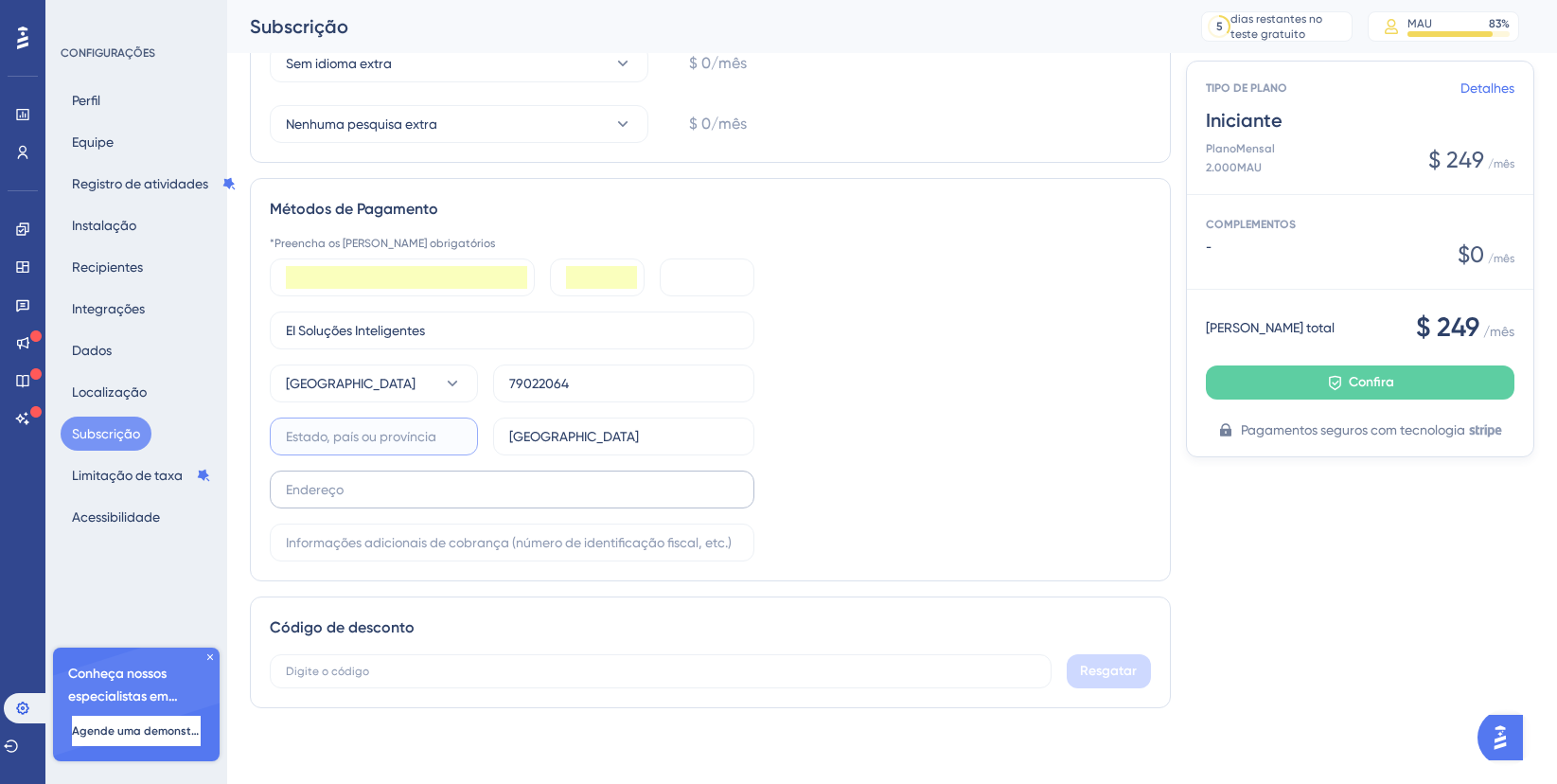
type input "MS"
type input "[STREET_ADDRESS]"
click at [589, 371] on label "79022064" at bounding box center [623, 383] width 262 height 38
click at [589, 373] on input "79022064" at bounding box center [623, 383] width 229 height 21
click at [589, 371] on label "79022064" at bounding box center [623, 383] width 262 height 38
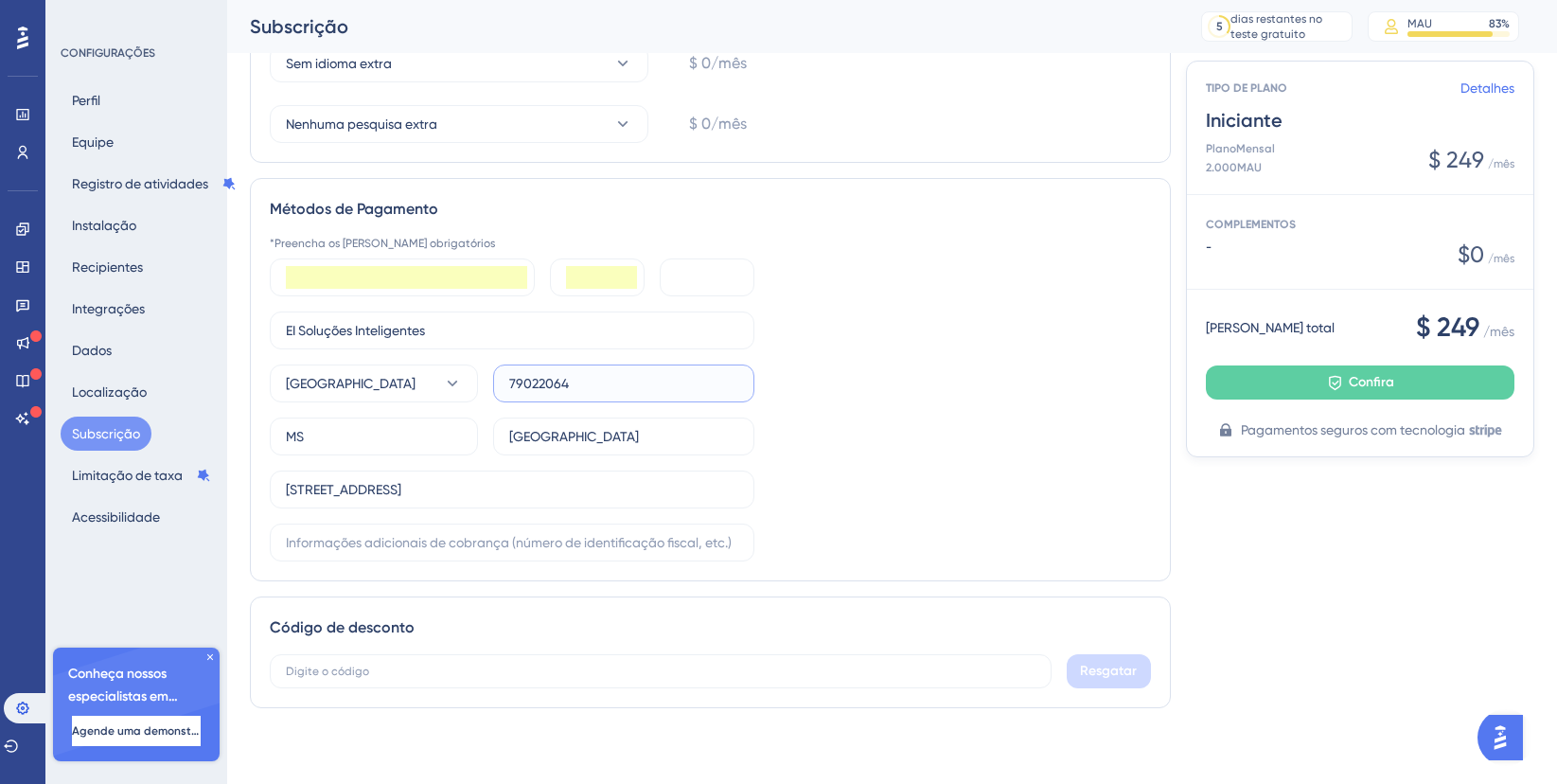
click at [589, 373] on input "79022064" at bounding box center [623, 383] width 229 height 21
click at [589, 371] on label "79022064" at bounding box center [623, 383] width 262 height 38
click at [589, 373] on input "79022064" at bounding box center [623, 383] width 229 height 21
click at [551, 382] on input "79022064" at bounding box center [623, 383] width 229 height 21
click at [539, 376] on input "79022064" at bounding box center [623, 383] width 229 height 21
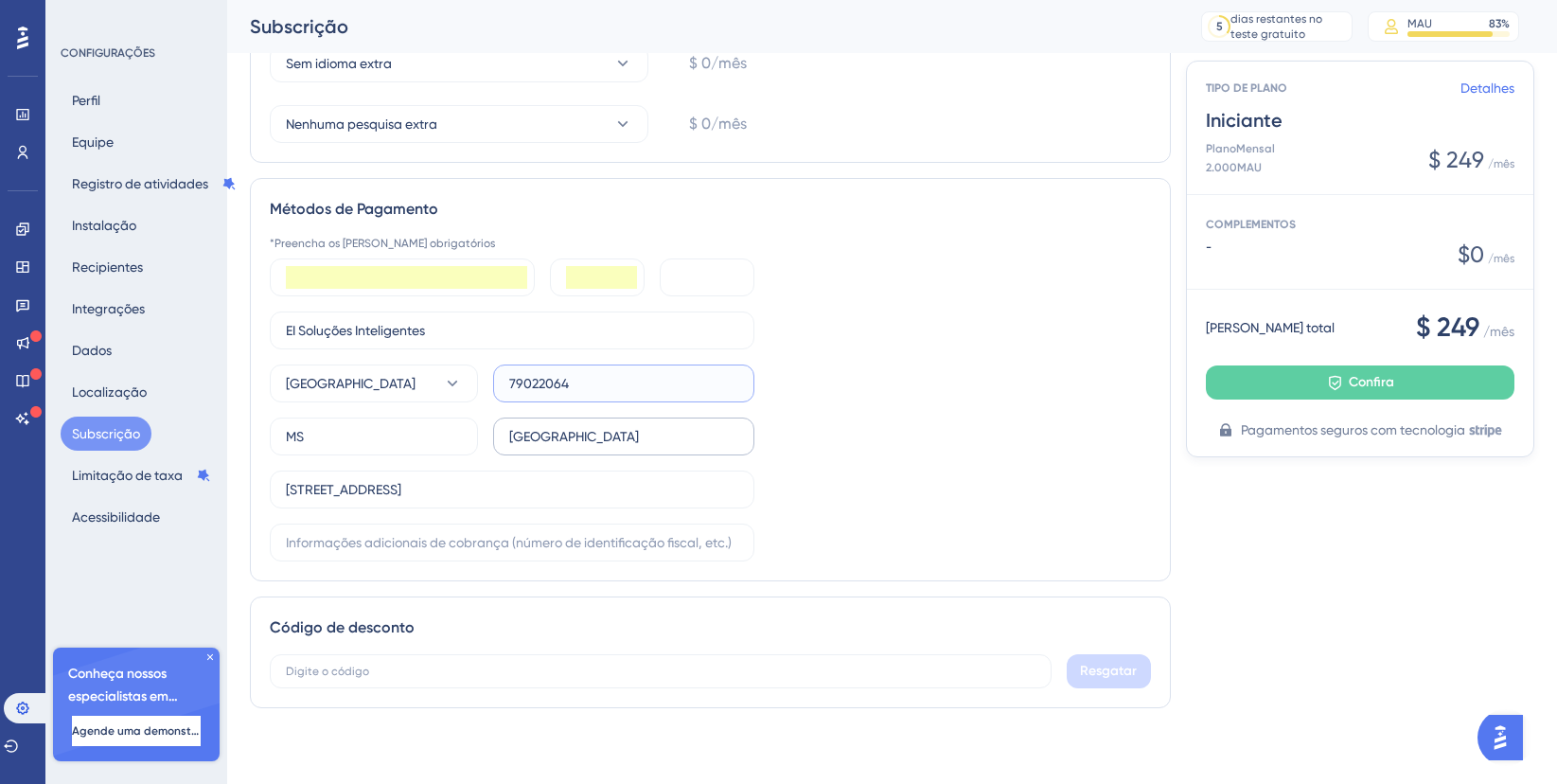
type input "79002450"
click at [418, 497] on input "[STREET_ADDRESS]" at bounding box center [512, 489] width 453 height 21
click at [417, 497] on input "[STREET_ADDRESS]" at bounding box center [512, 489] width 453 height 21
type input "[STREET_ADDRESS][PERSON_NAME]"
click at [967, 514] on div "*Preencha os [PERSON_NAME] obrigatórios EI Soluções Inteligentes Brasil 7900245…" at bounding box center [711, 399] width 881 height 325
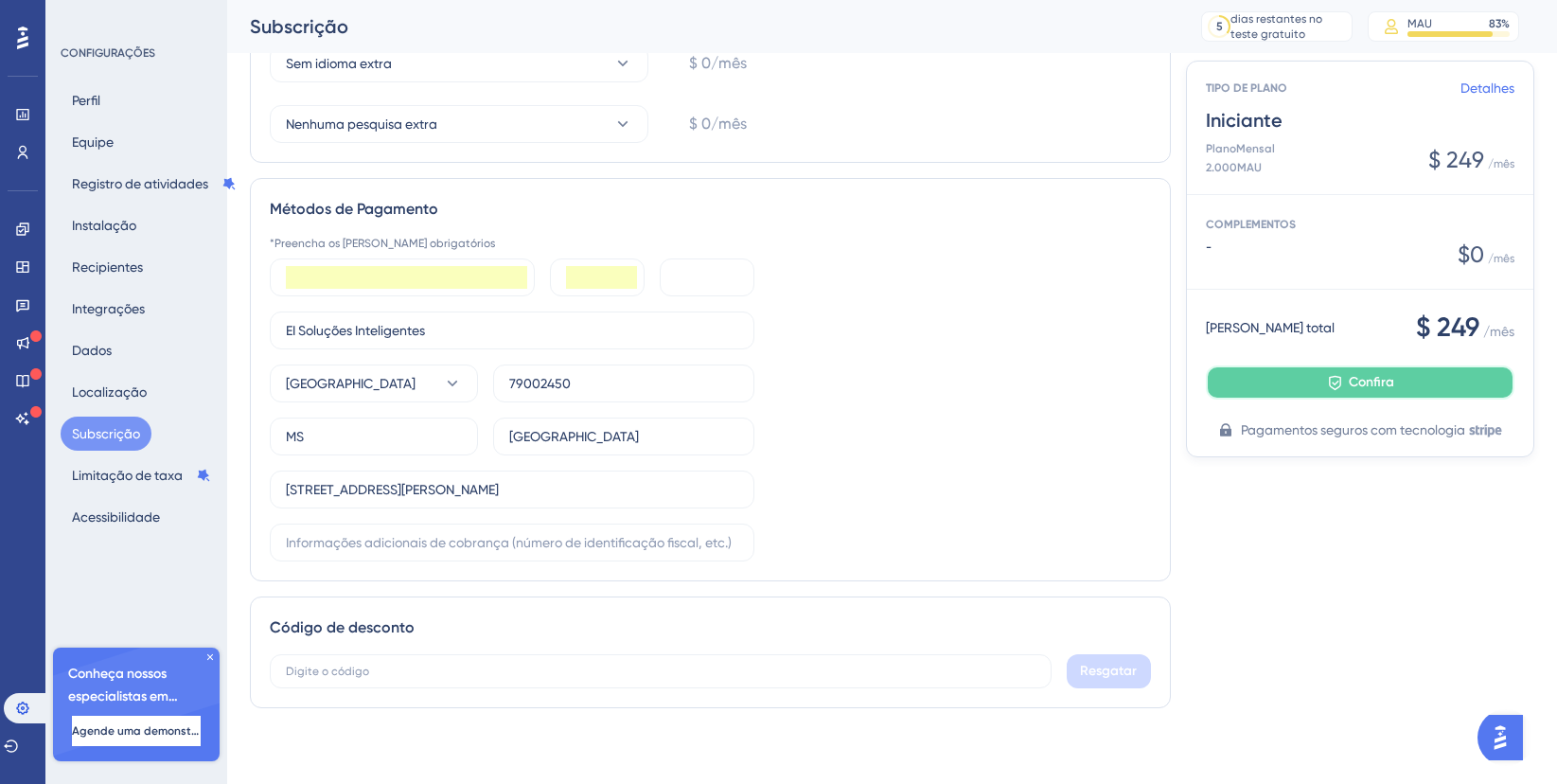
click at [1350, 390] on font "Confira" at bounding box center [1372, 382] width 46 height 16
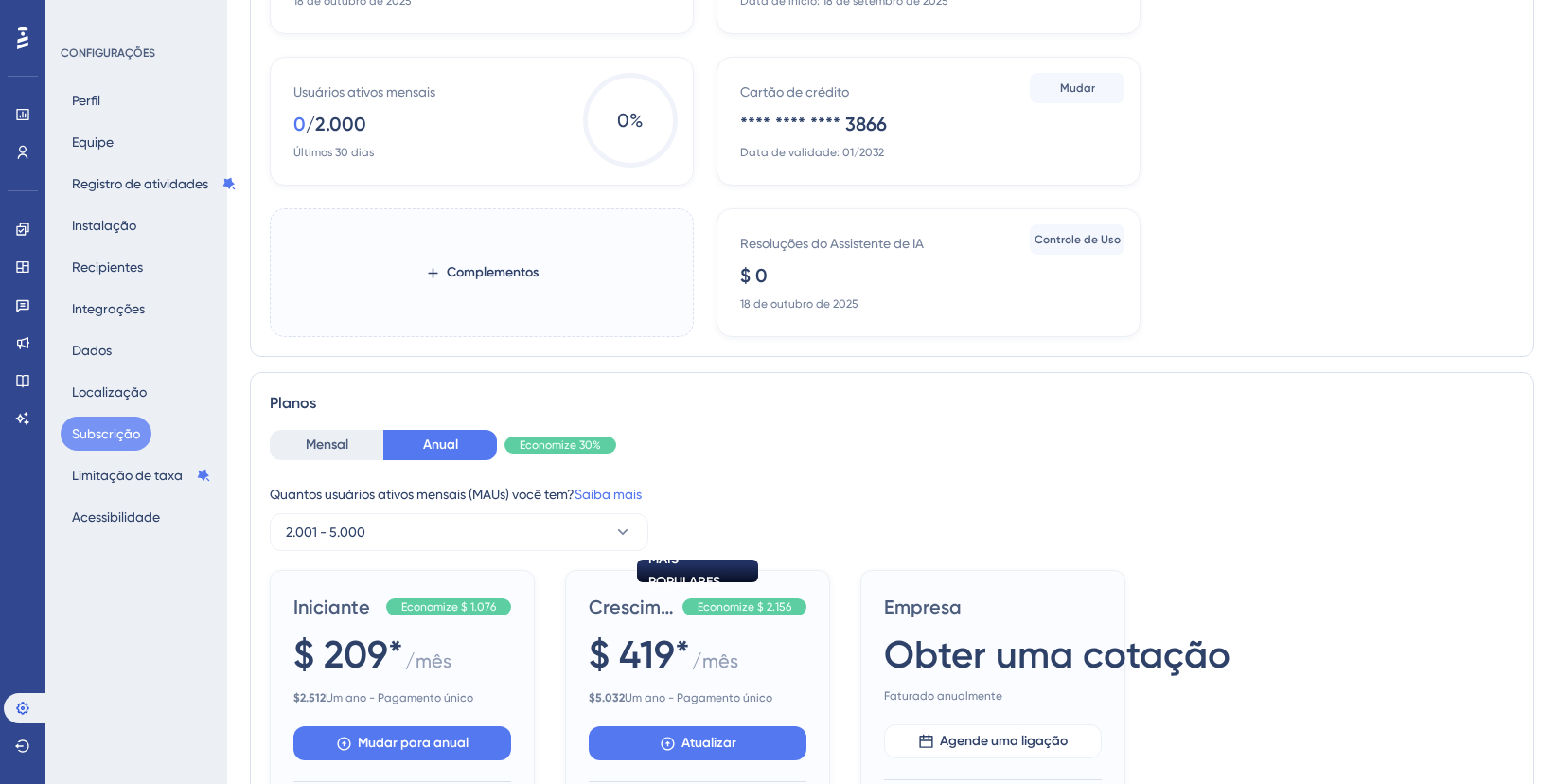
scroll to position [321, 0]
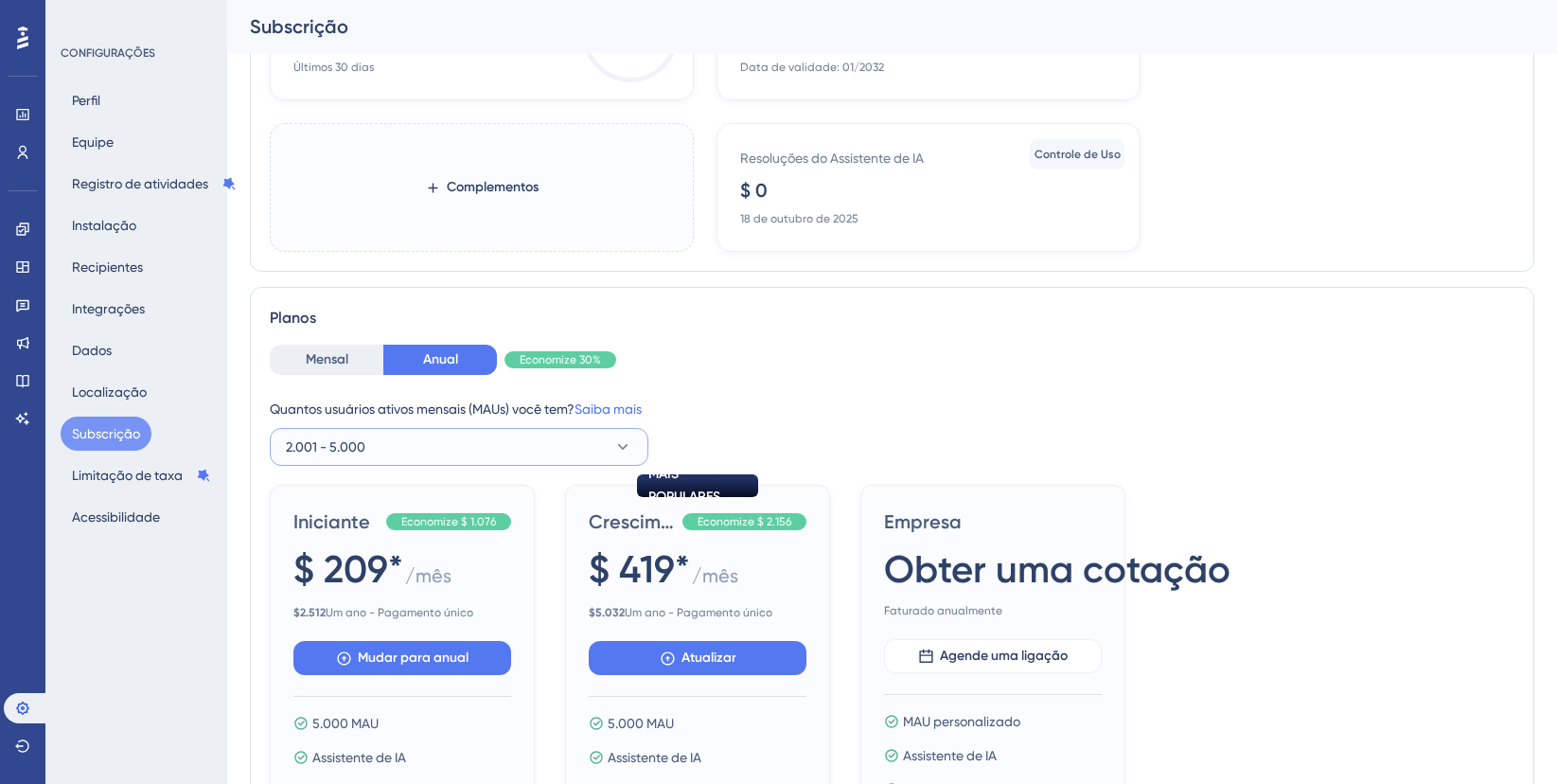
click at [376, 453] on button "2.001 - 5.000" at bounding box center [460, 447] width 379 height 38
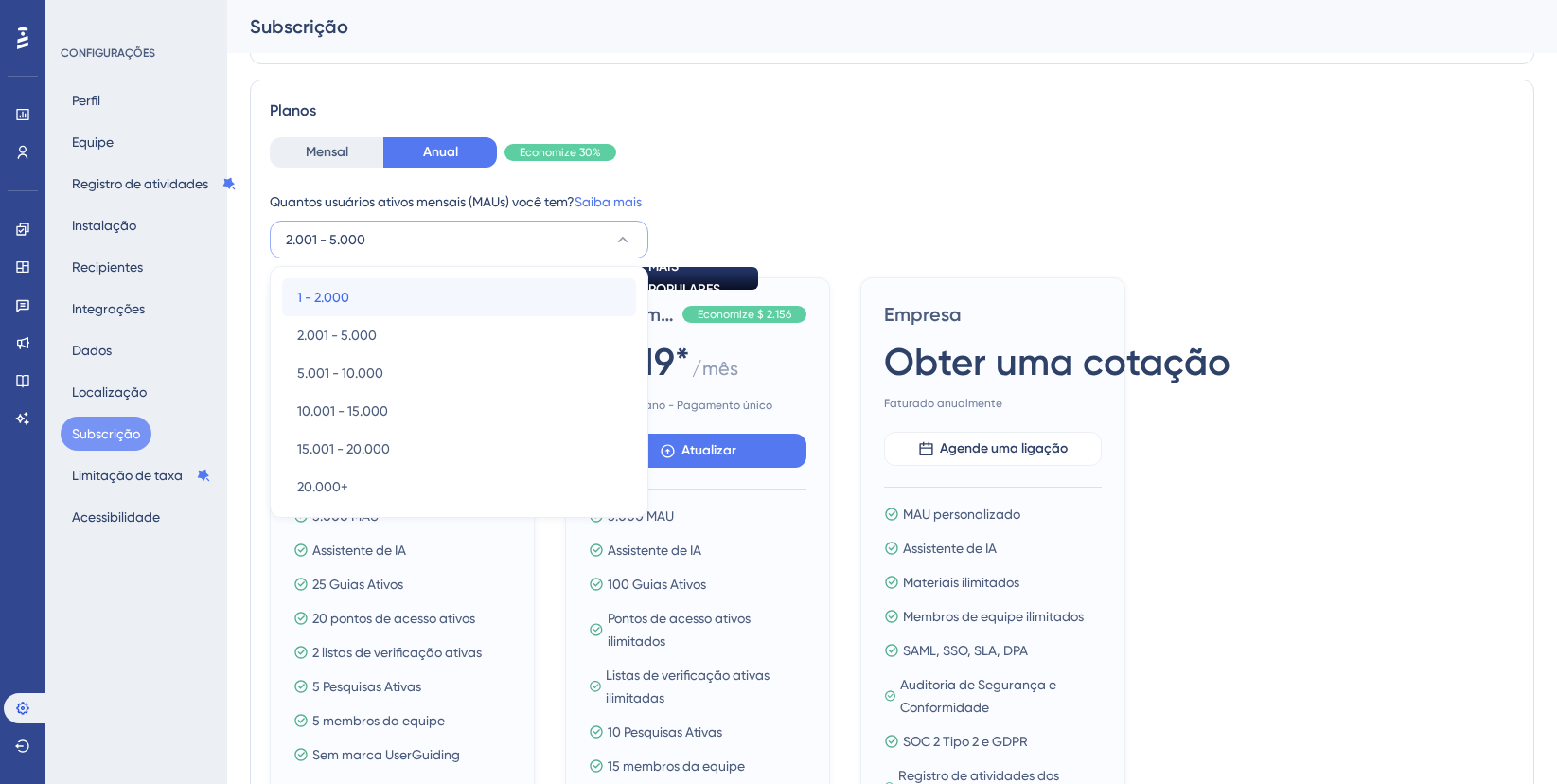
click at [357, 309] on div "1 - 2.000 1 - 2.000" at bounding box center [459, 297] width 324 height 38
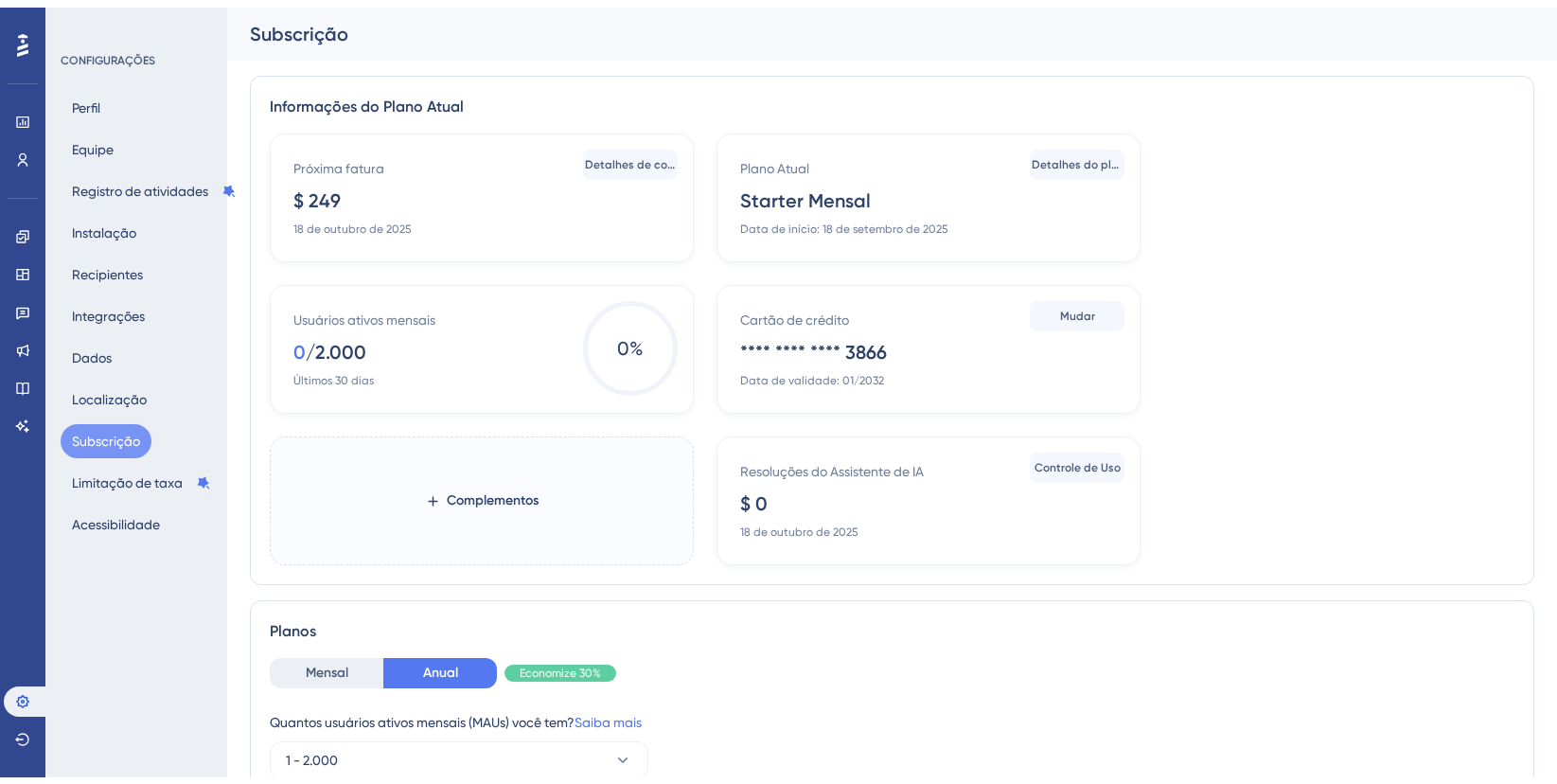
scroll to position [337, 0]
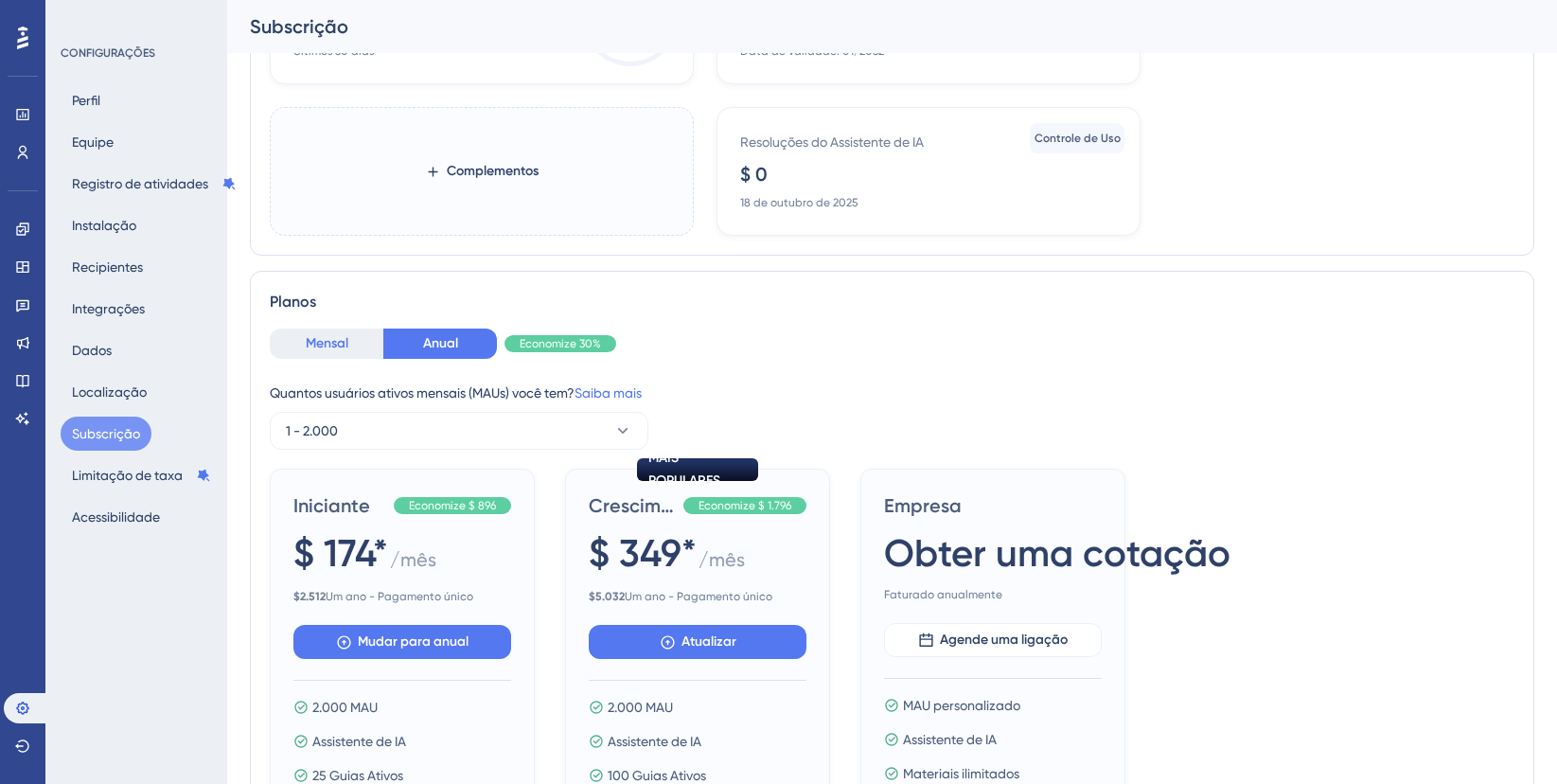
click at [336, 341] on font "Mensal" at bounding box center [326, 343] width 43 height 16
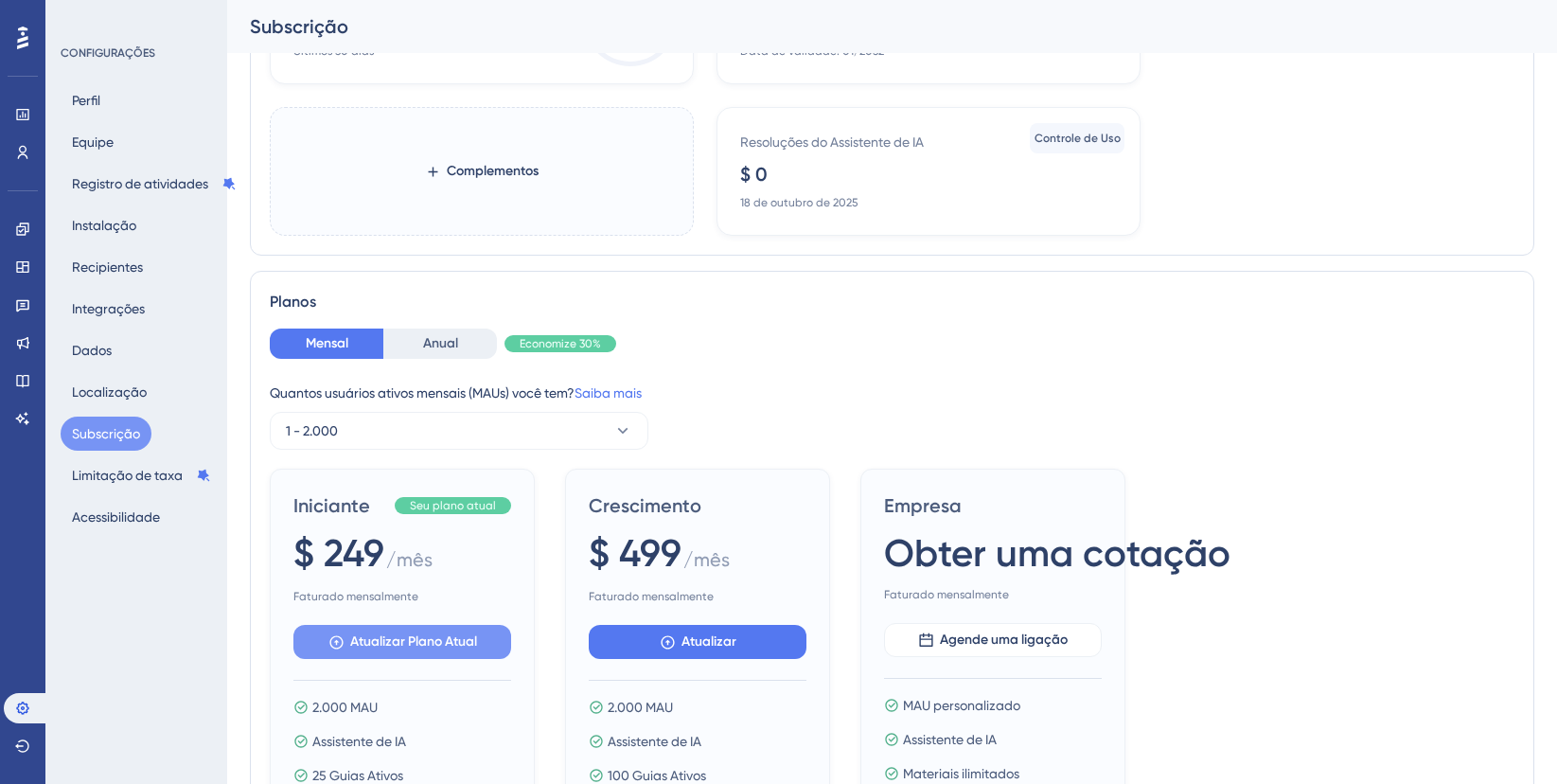
click at [434, 634] on font "Atualizar Plano Atual" at bounding box center [413, 641] width 127 height 16
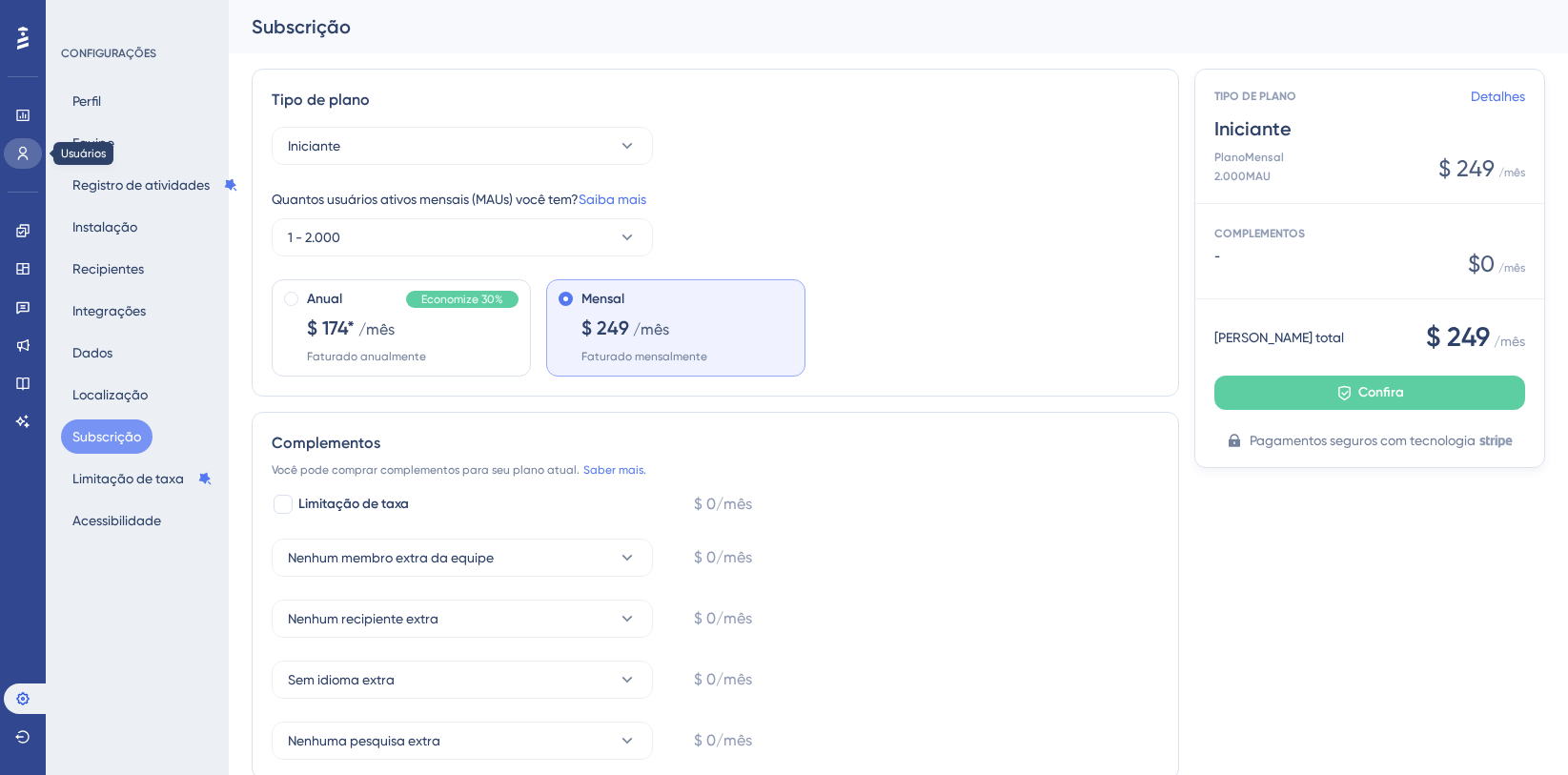
click at [18, 163] on link at bounding box center [23, 153] width 38 height 31
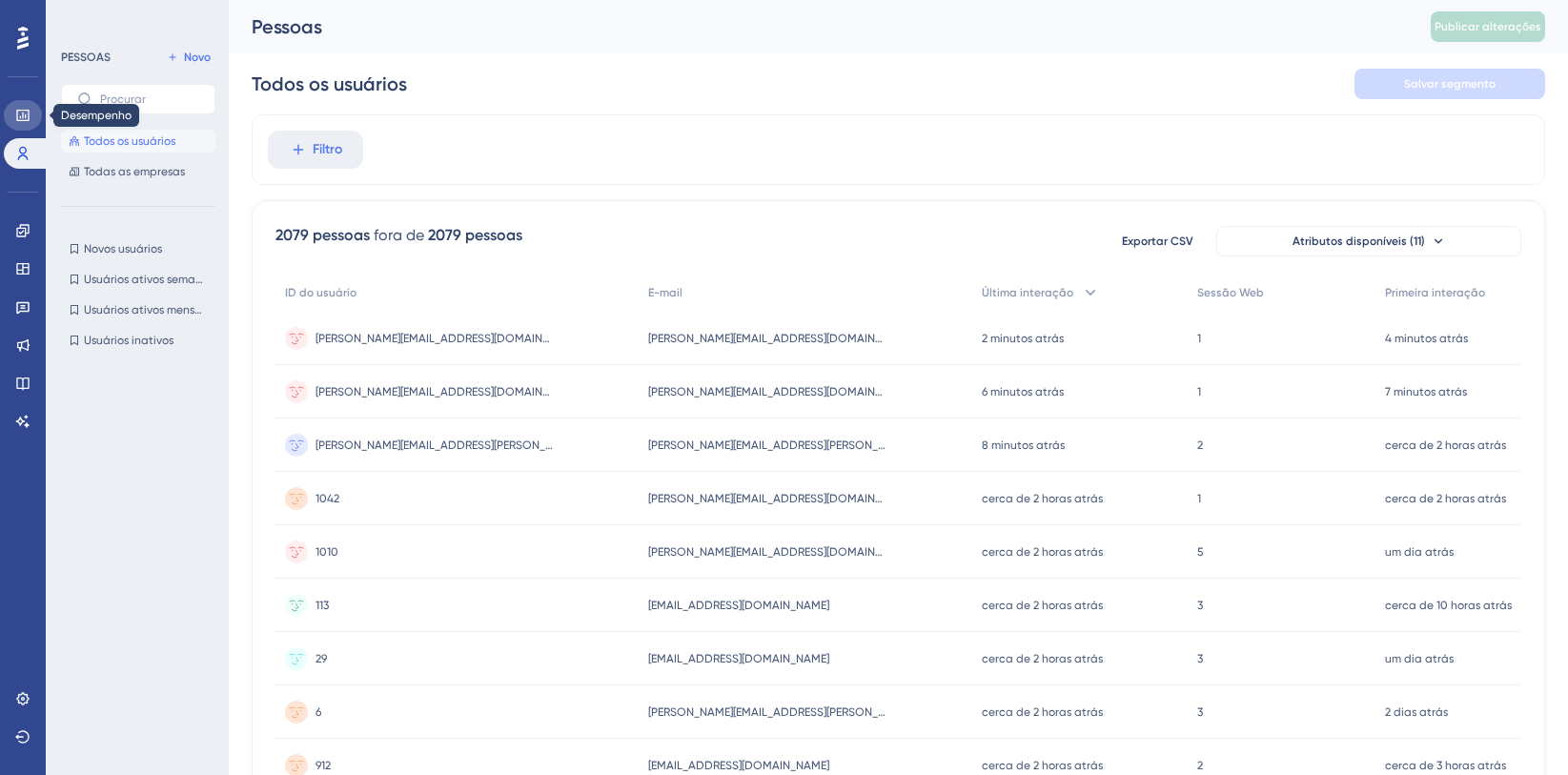
click at [19, 117] on icon at bounding box center [23, 115] width 15 height 15
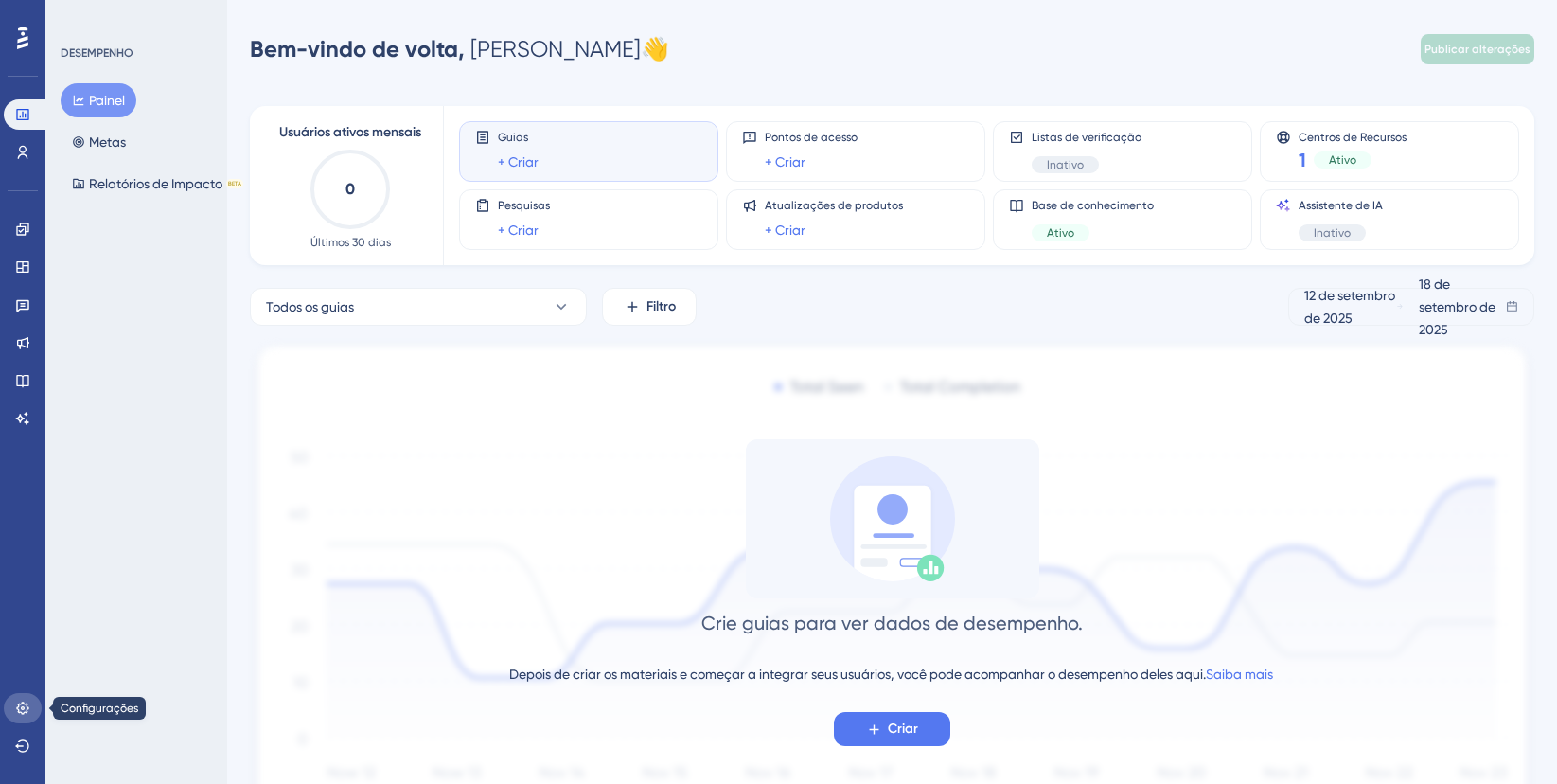
click at [19, 711] on icon at bounding box center [22, 707] width 12 height 12
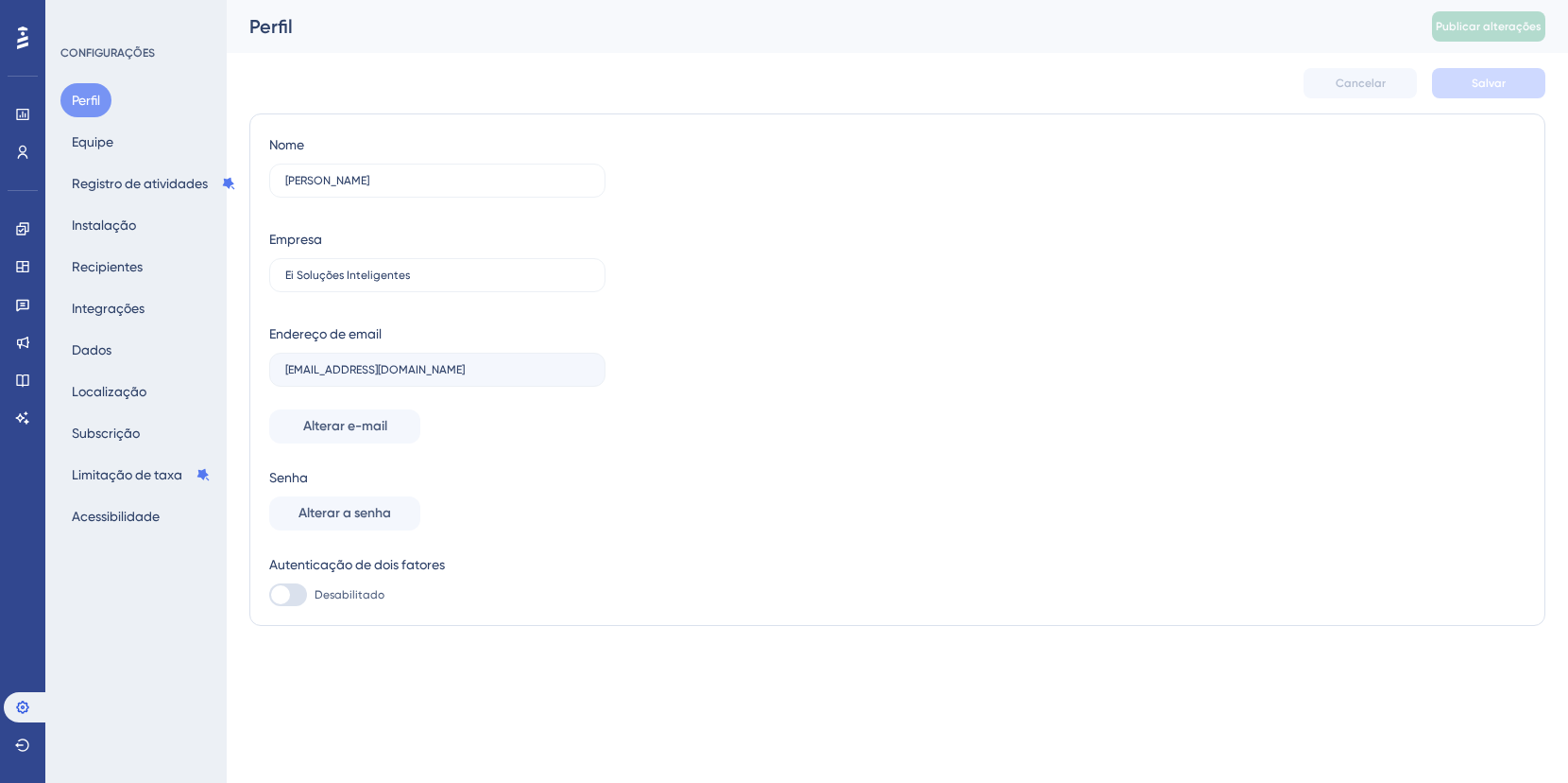
click at [157, 431] on div "Perfil Equipe Registro de atividades Instalação Recipientes Integrações Dados L…" at bounding box center [137, 309] width 153 height 450
click at [142, 432] on button "Subscrição" at bounding box center [105, 433] width 90 height 34
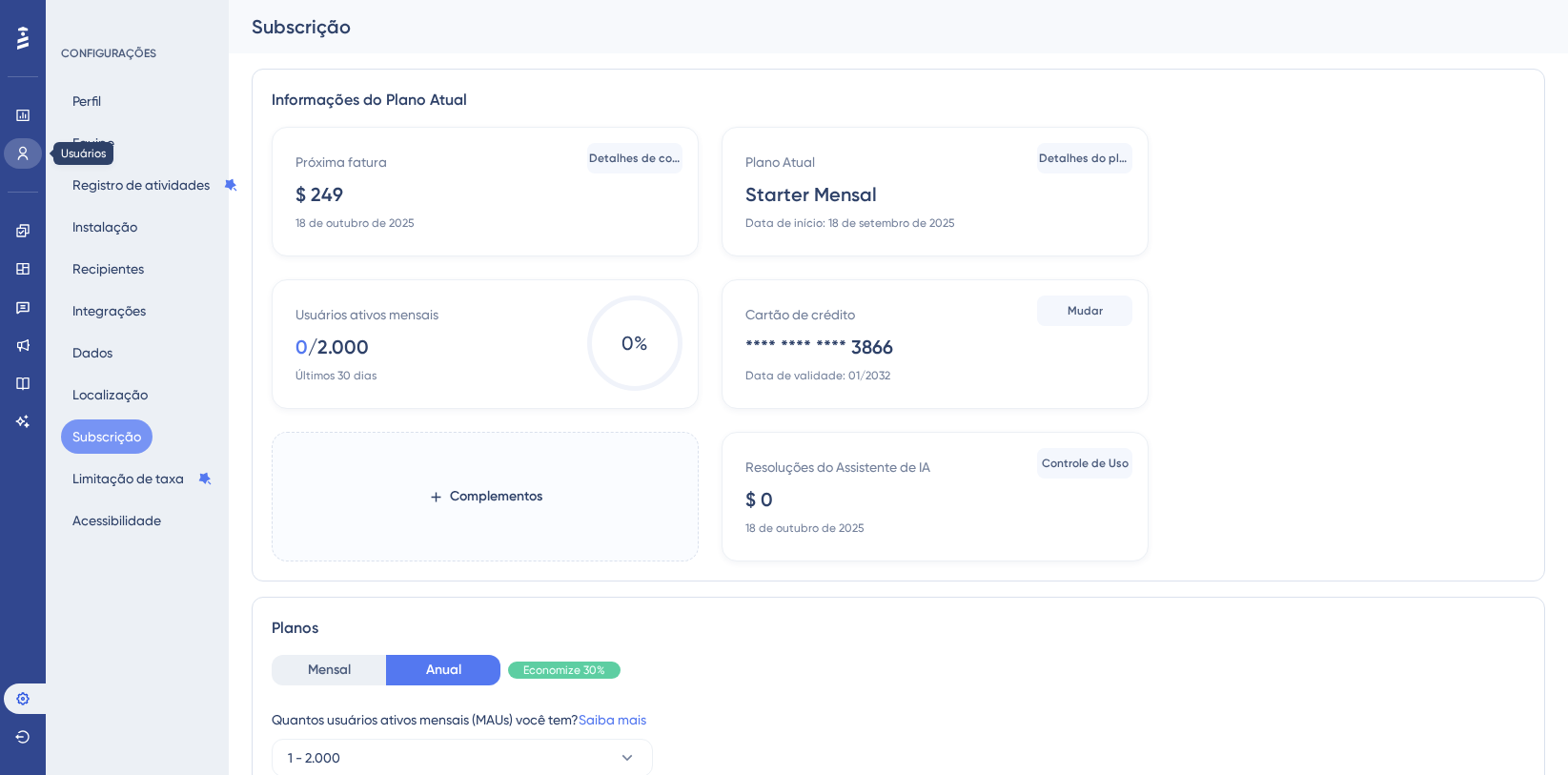
click at [23, 164] on link at bounding box center [23, 153] width 38 height 31
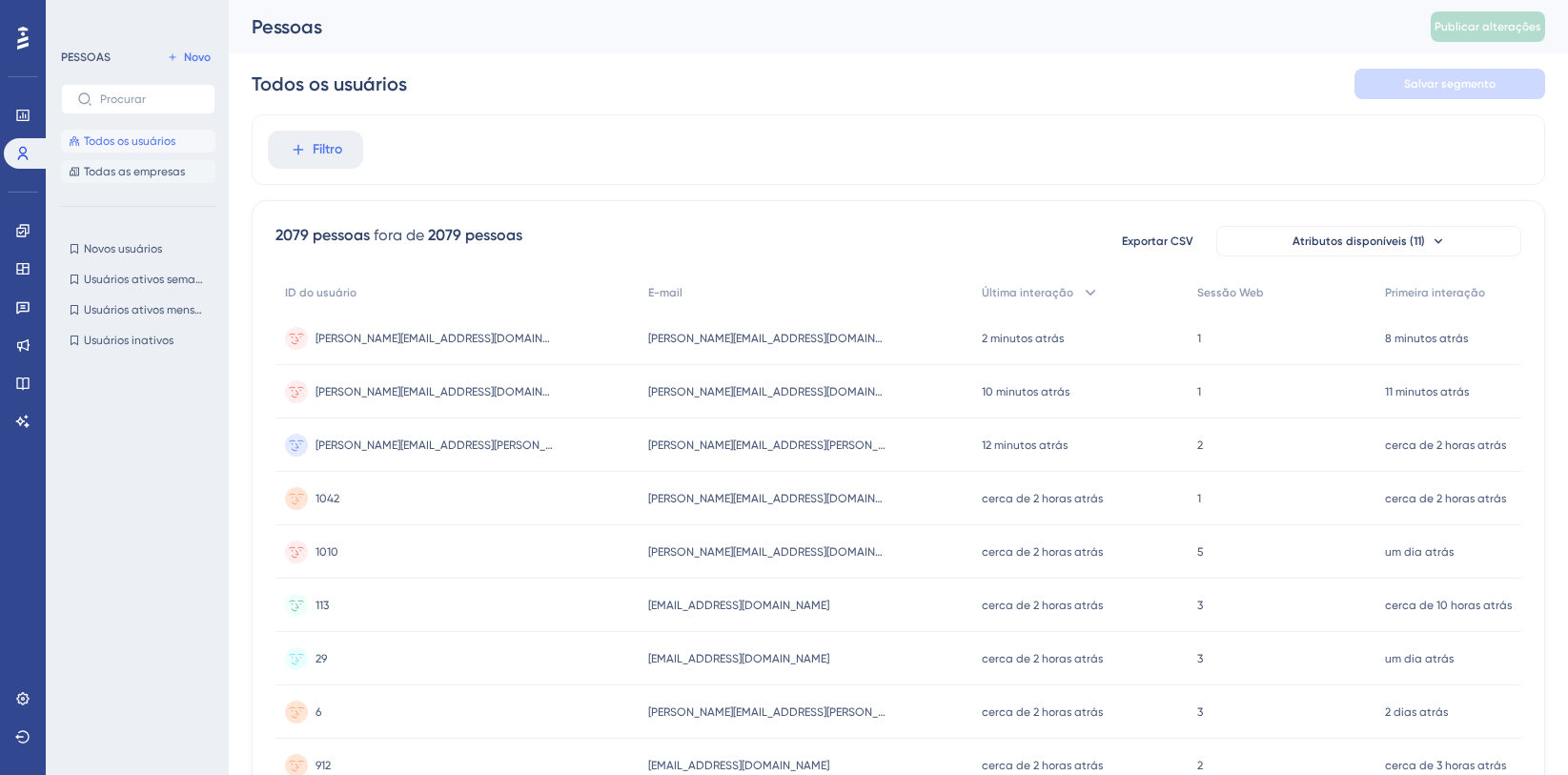
click at [148, 176] on font "Todas as empresas" at bounding box center [134, 171] width 101 height 13
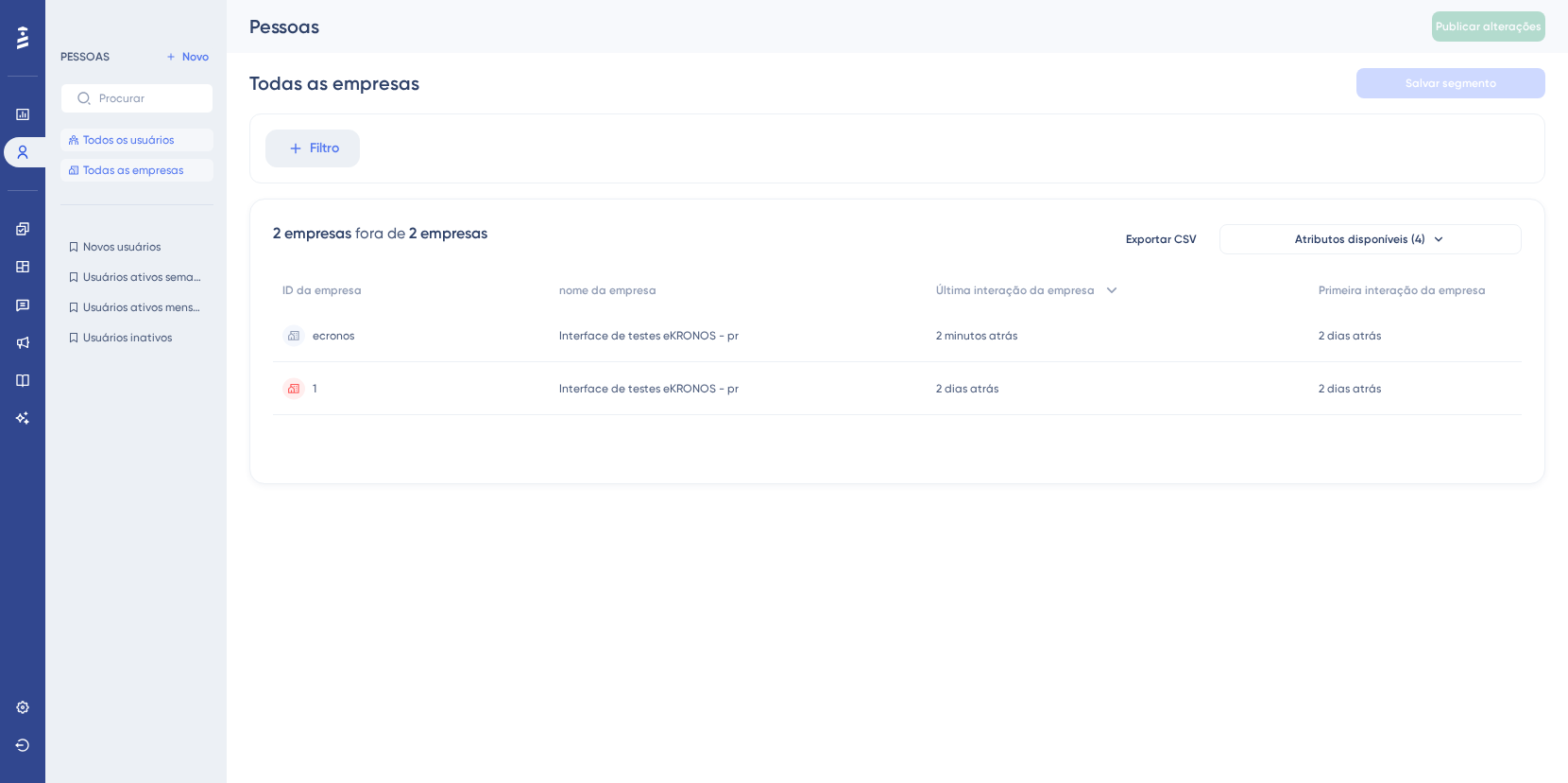
click at [128, 129] on button "Todos os usuários" at bounding box center [137, 140] width 153 height 23
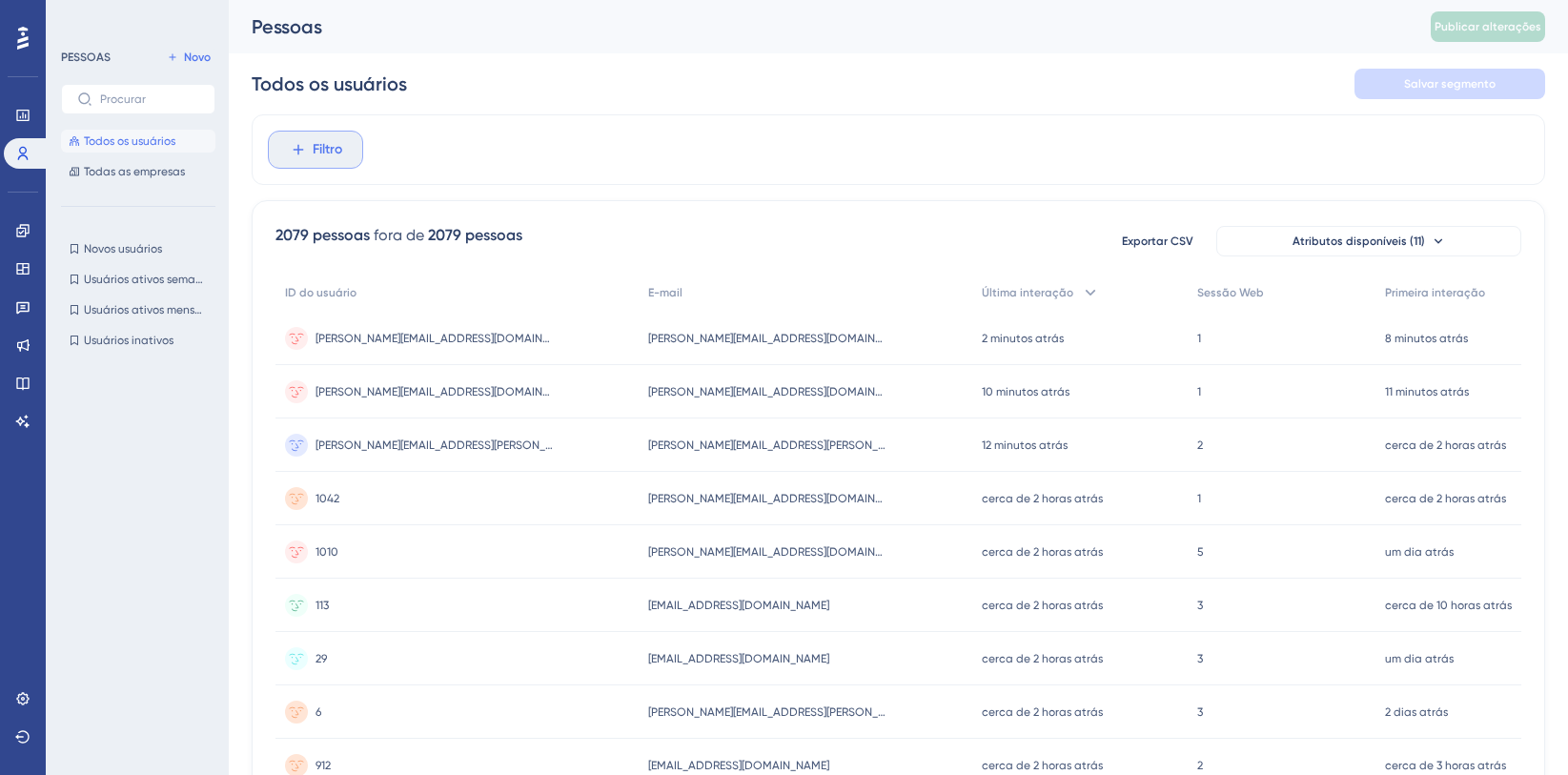
click at [296, 161] on button "Filtro" at bounding box center [315, 149] width 95 height 38
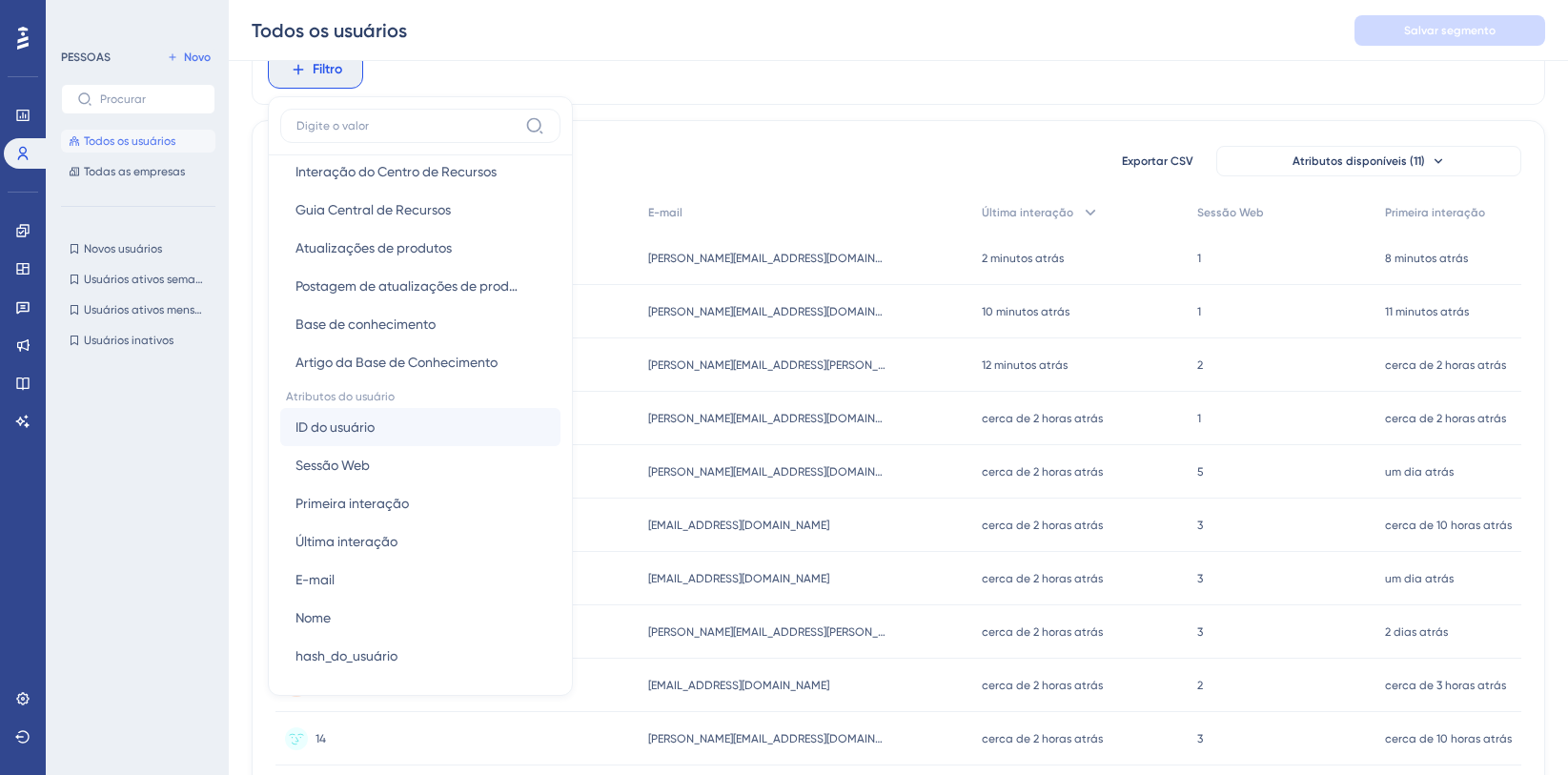
scroll to position [822, 0]
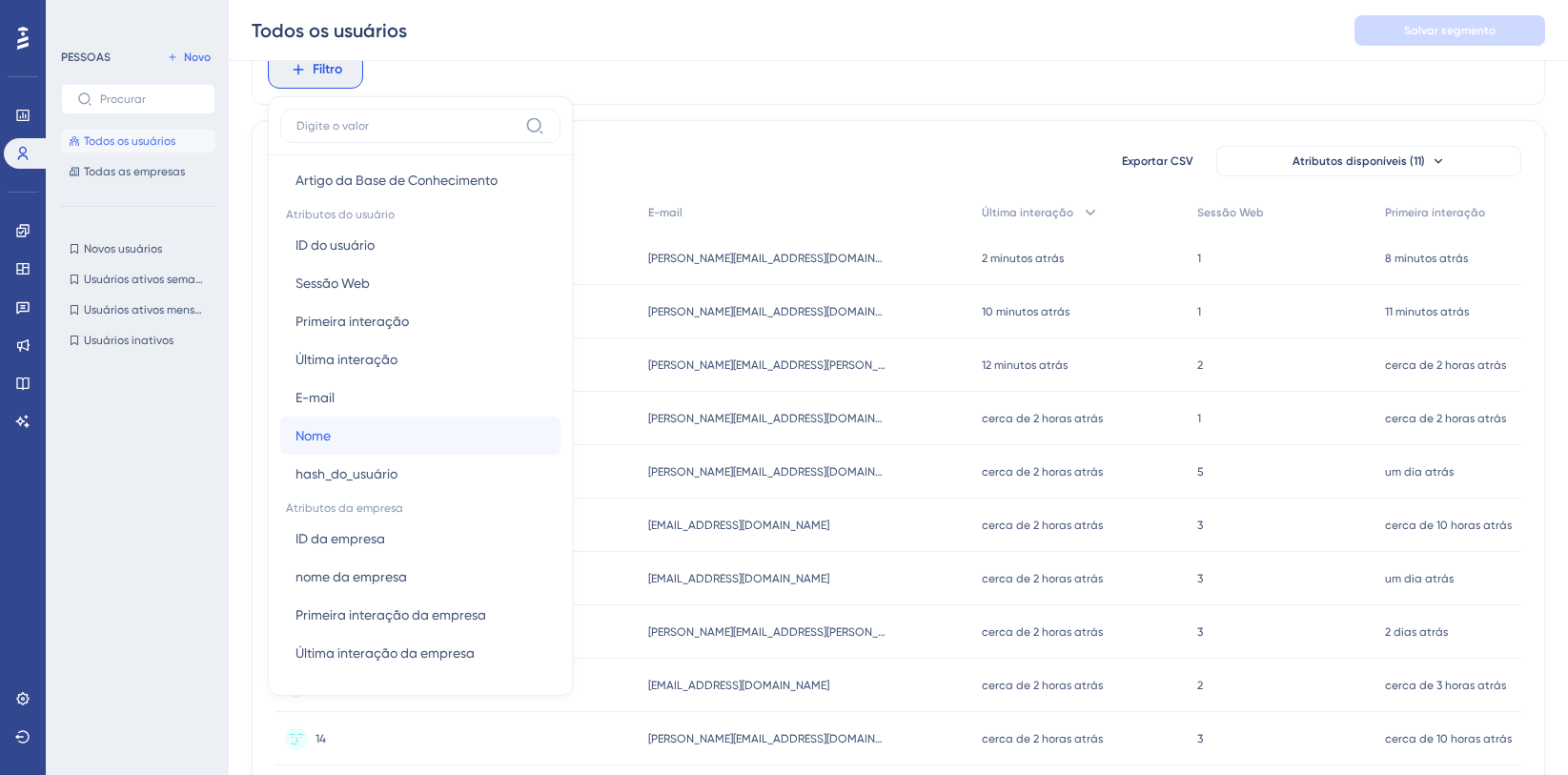
click at [457, 445] on button "Nome Nome" at bounding box center [420, 436] width 280 height 38
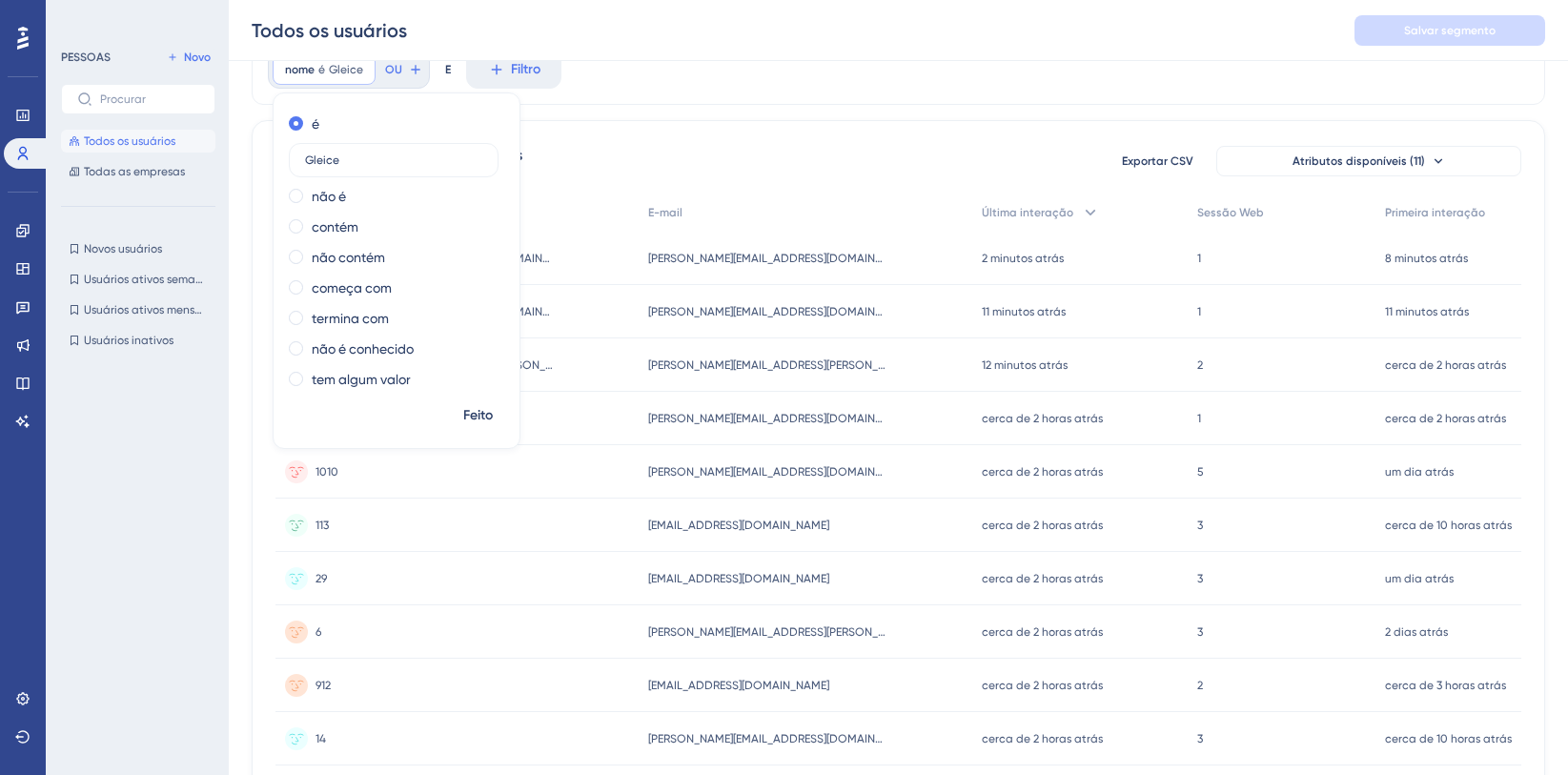
type input "Gleice"
click at [463, 413] on font "Feito" at bounding box center [477, 415] width 30 height 16
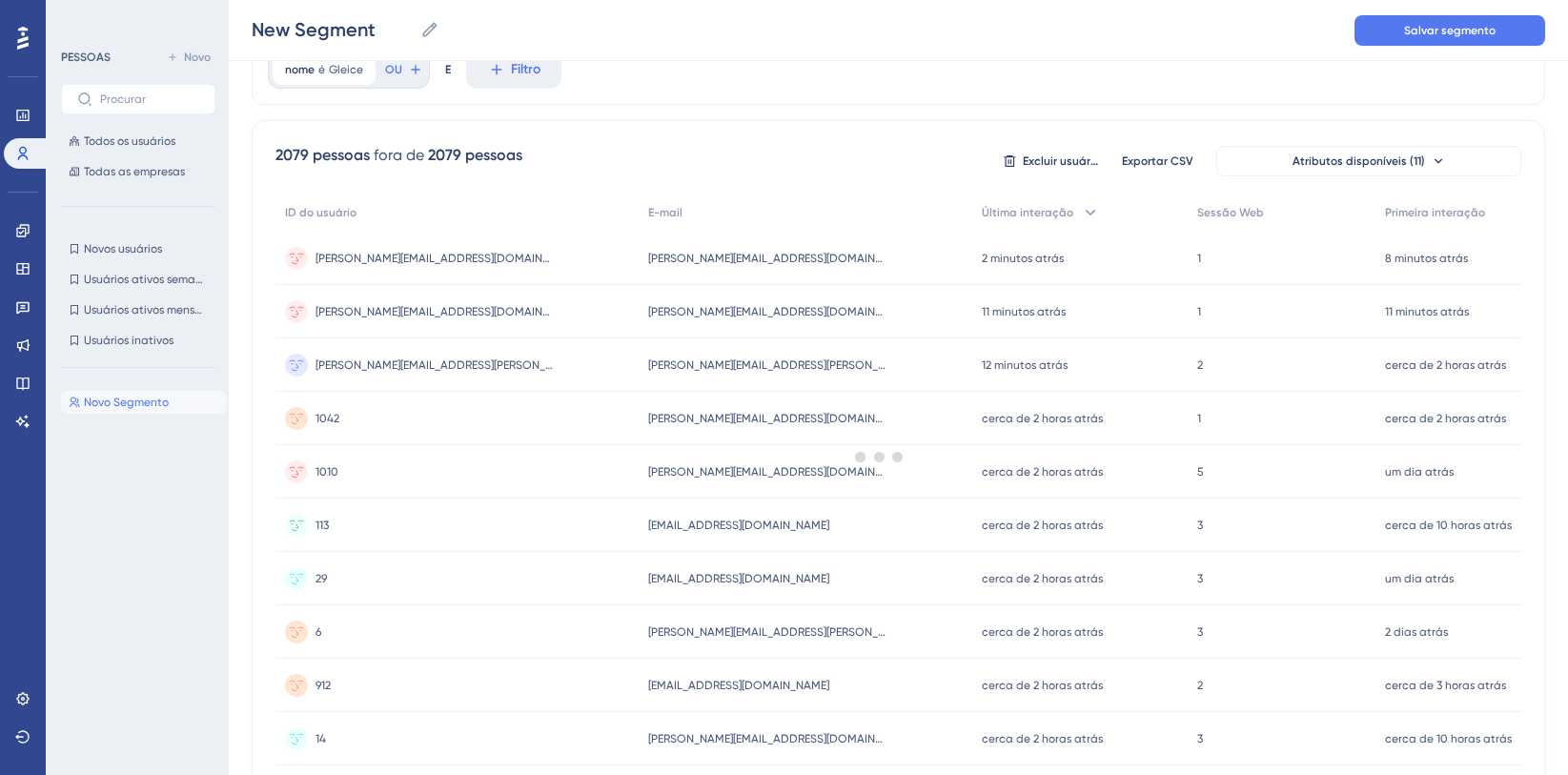
scroll to position [0, 0]
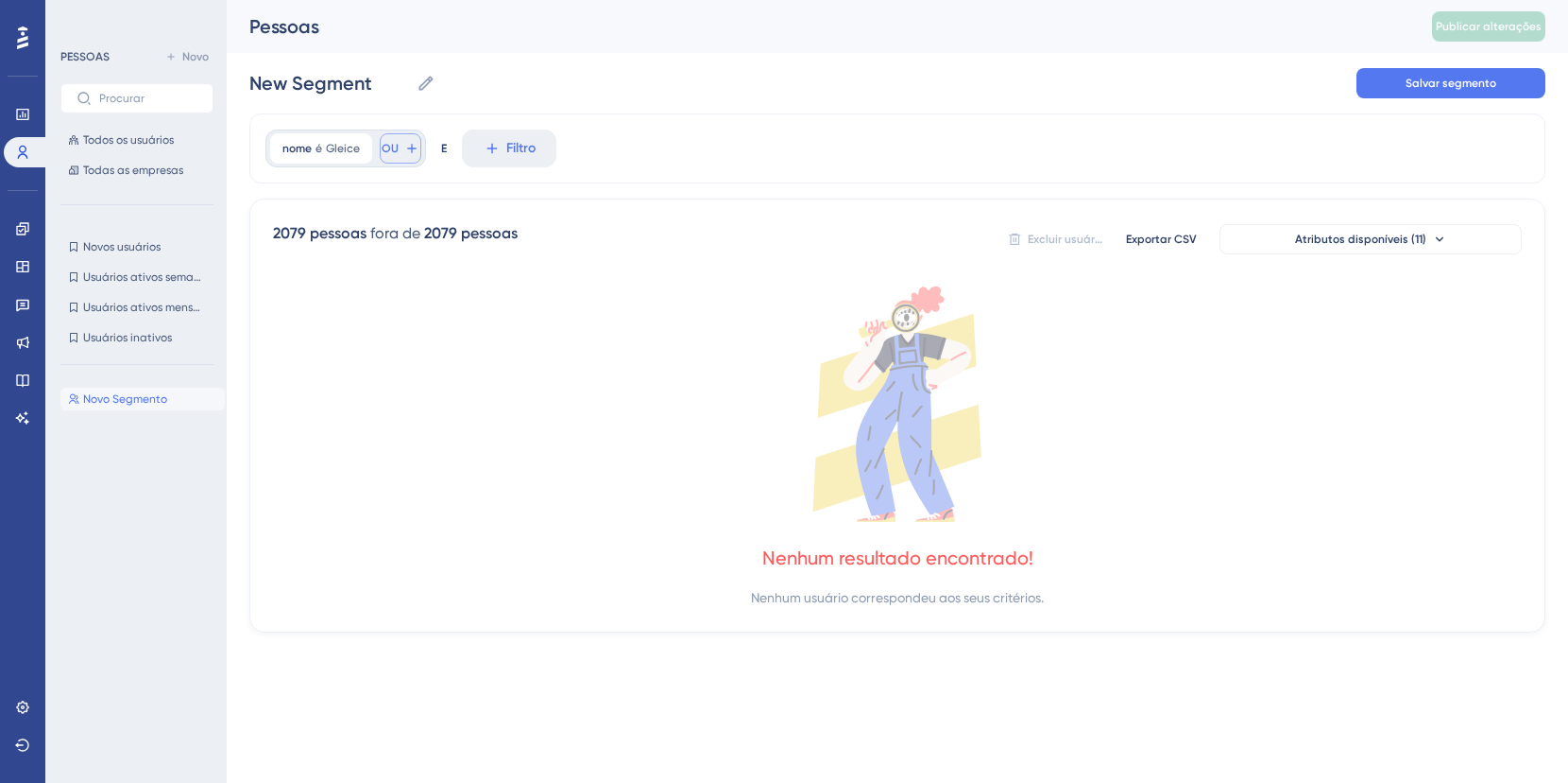
click at [409, 152] on icon at bounding box center [412, 148] width 15 height 15
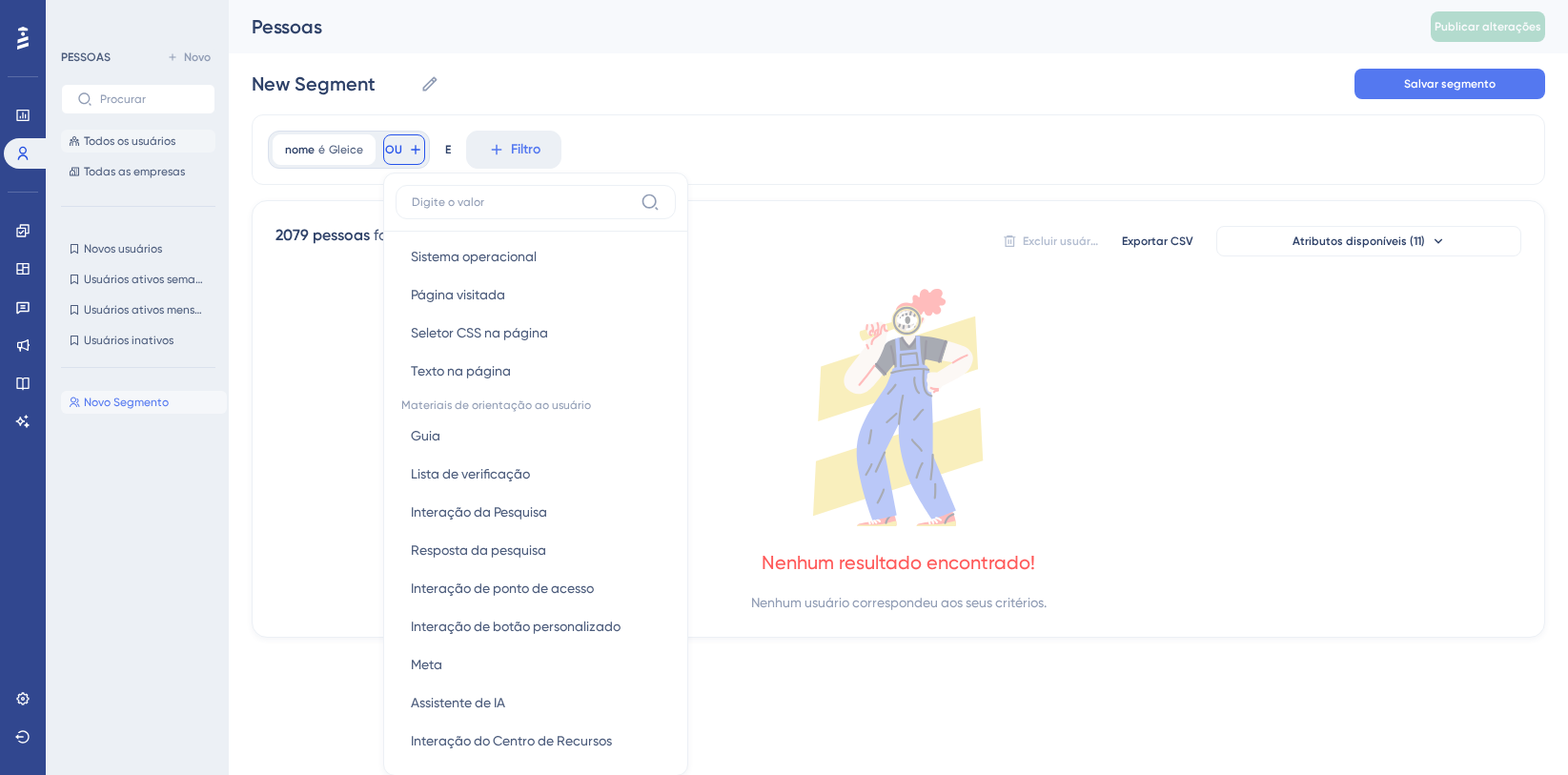
click at [133, 140] on font "Todos os usuários" at bounding box center [129, 141] width 91 height 13
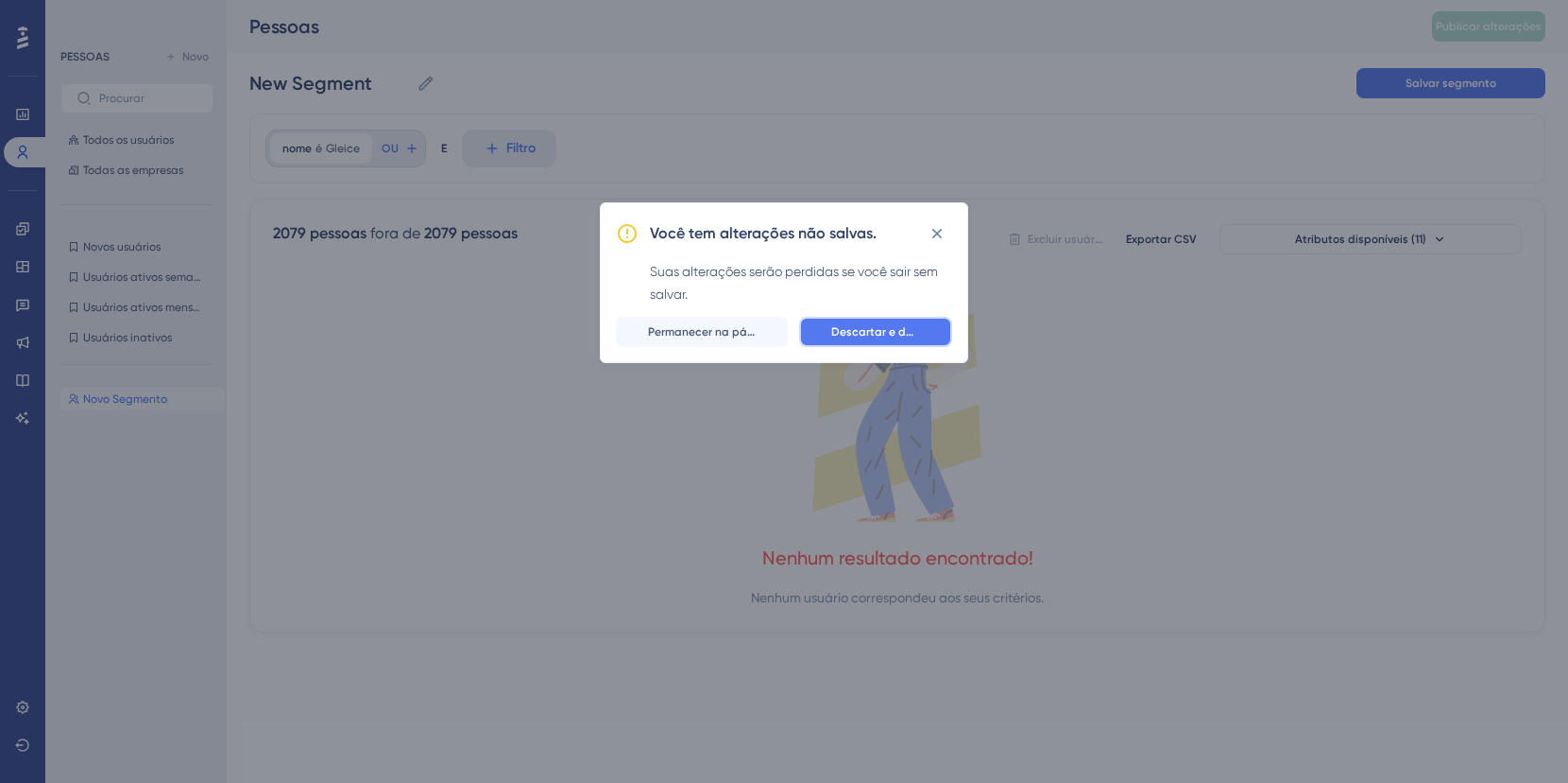
click at [886, 335] on font "Descartar e deixar" at bounding box center [881, 332] width 101 height 13
